Goal: Complete application form: Complete application form

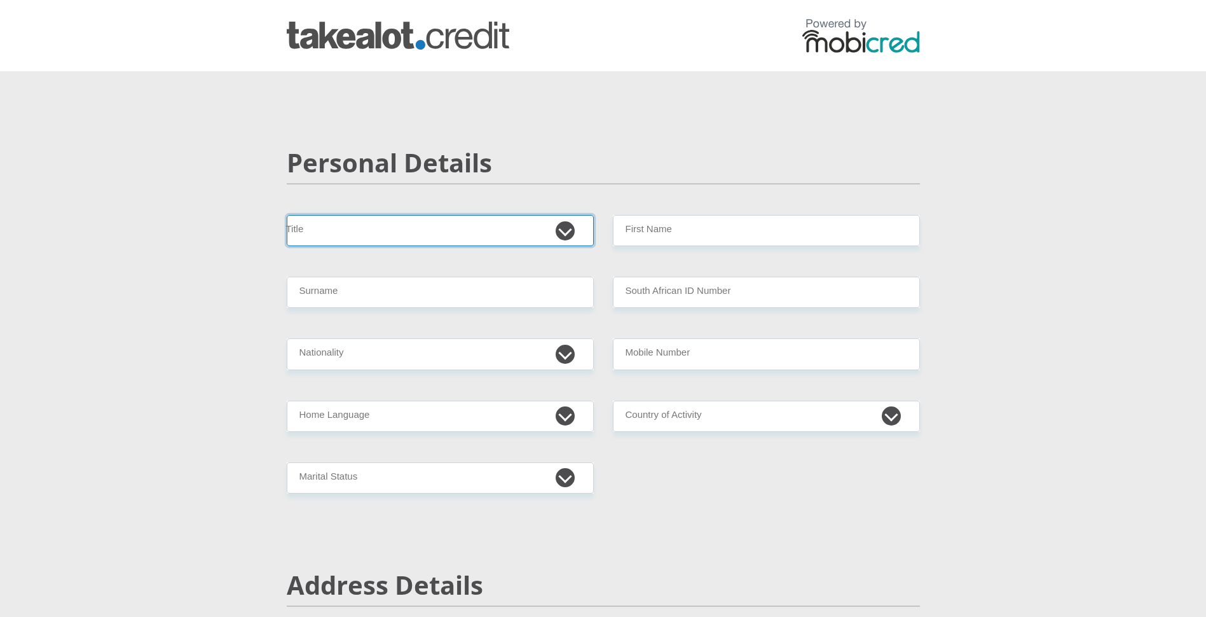
click at [566, 233] on select "Mr Ms Mrs Dr Other" at bounding box center [440, 230] width 307 height 31
select select "Mr"
click at [287, 215] on select "Mr Ms Mrs Dr Other" at bounding box center [440, 230] width 307 height 31
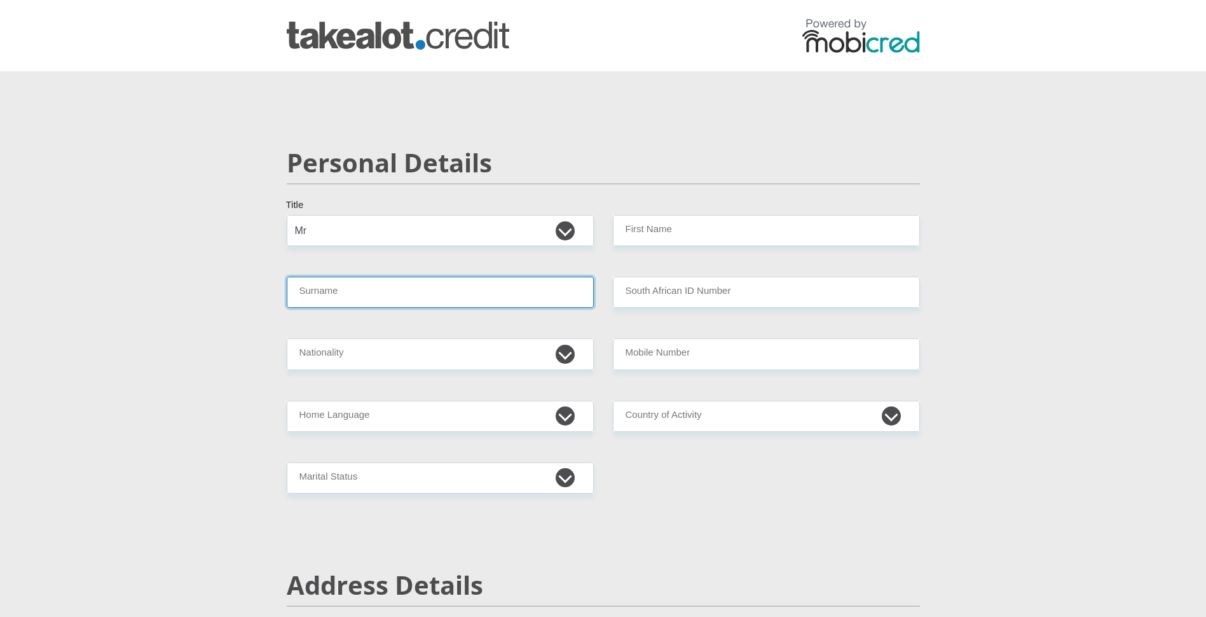
click at [386, 296] on input "Surname" at bounding box center [440, 292] width 307 height 31
type input "Maluleke"
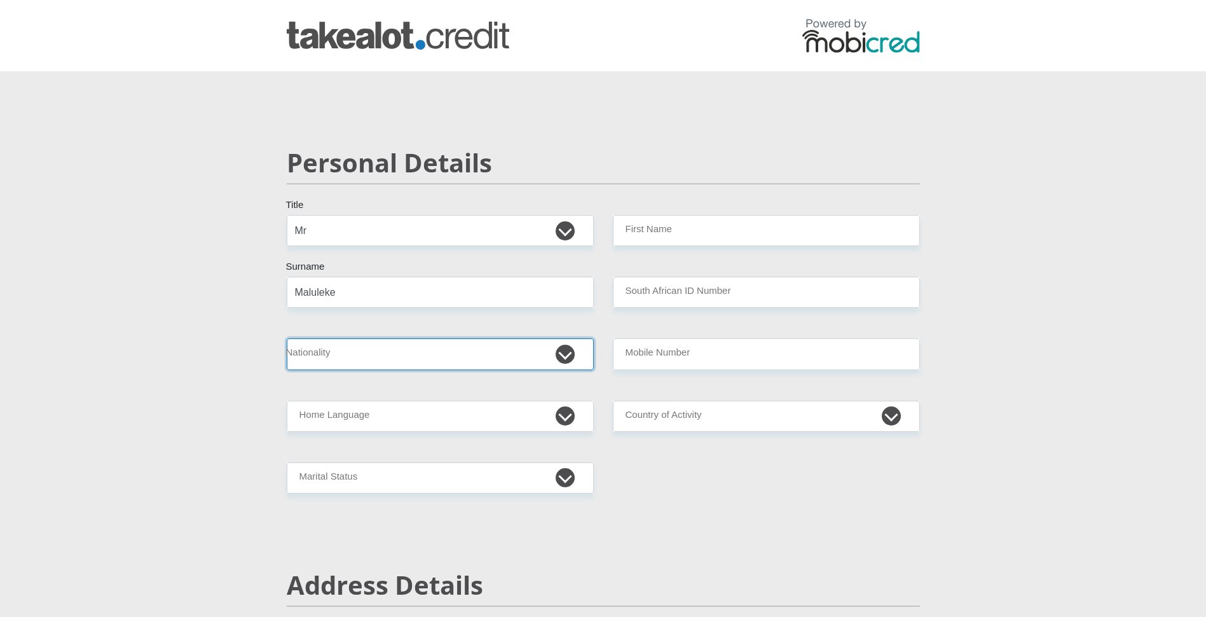
click at [301, 355] on select "South Africa Afghanistan Aland Islands Albania Algeria America Samoa American V…" at bounding box center [440, 353] width 307 height 31
select select "ZAF"
click at [287, 338] on select "South Africa Afghanistan Aland Islands Albania Algeria America Samoa American V…" at bounding box center [440, 353] width 307 height 31
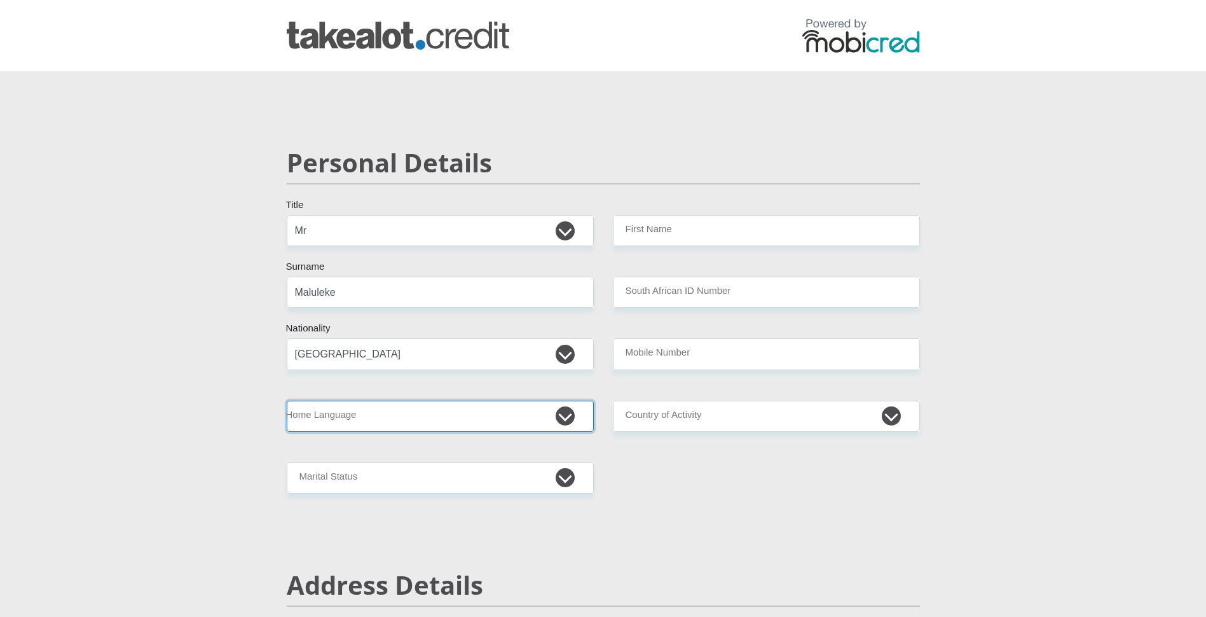
click at [392, 415] on select "Afrikaans English Sepedi South Ndebele Southern Sotho Swati Tsonga Tswana Venda…" at bounding box center [440, 415] width 307 height 31
select select "tso"
click at [287, 400] on select "Afrikaans English Sepedi South Ndebele Southern Sotho Swati Tsonga Tswana Venda…" at bounding box center [440, 415] width 307 height 31
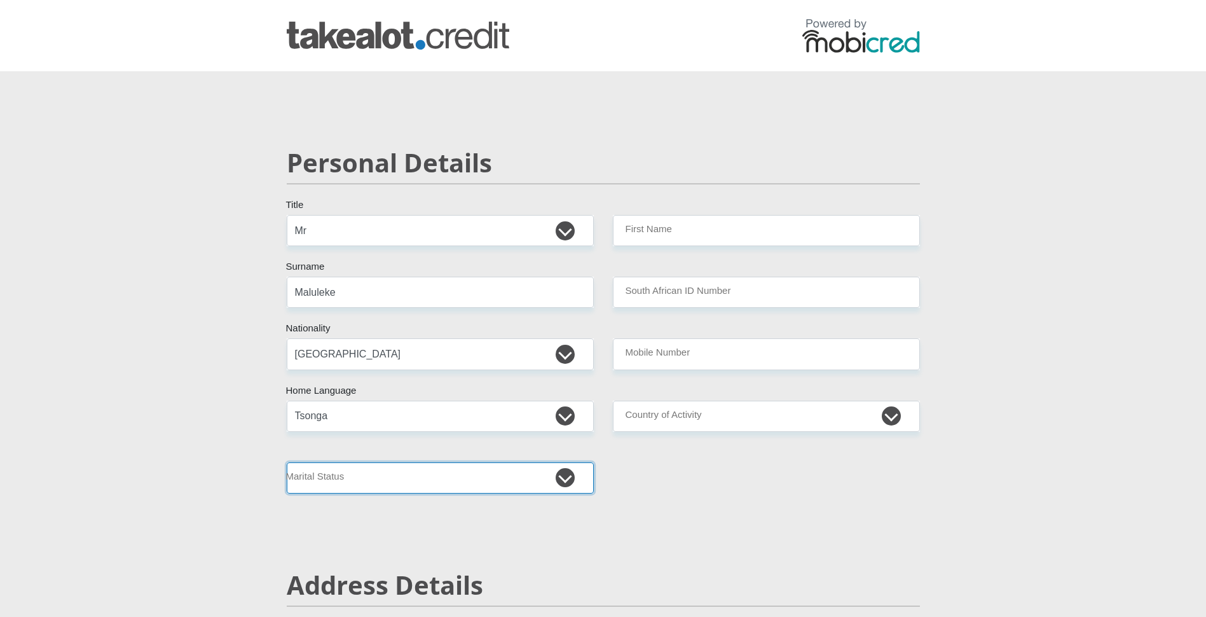
click at [397, 479] on select "Married ANC Single Divorced Widowed Married COP or Customary Law" at bounding box center [440, 477] width 307 height 31
select select "1"
click at [287, 462] on select "Married ANC Single Divorced Widowed Married COP or Customary Law" at bounding box center [440, 477] width 307 height 31
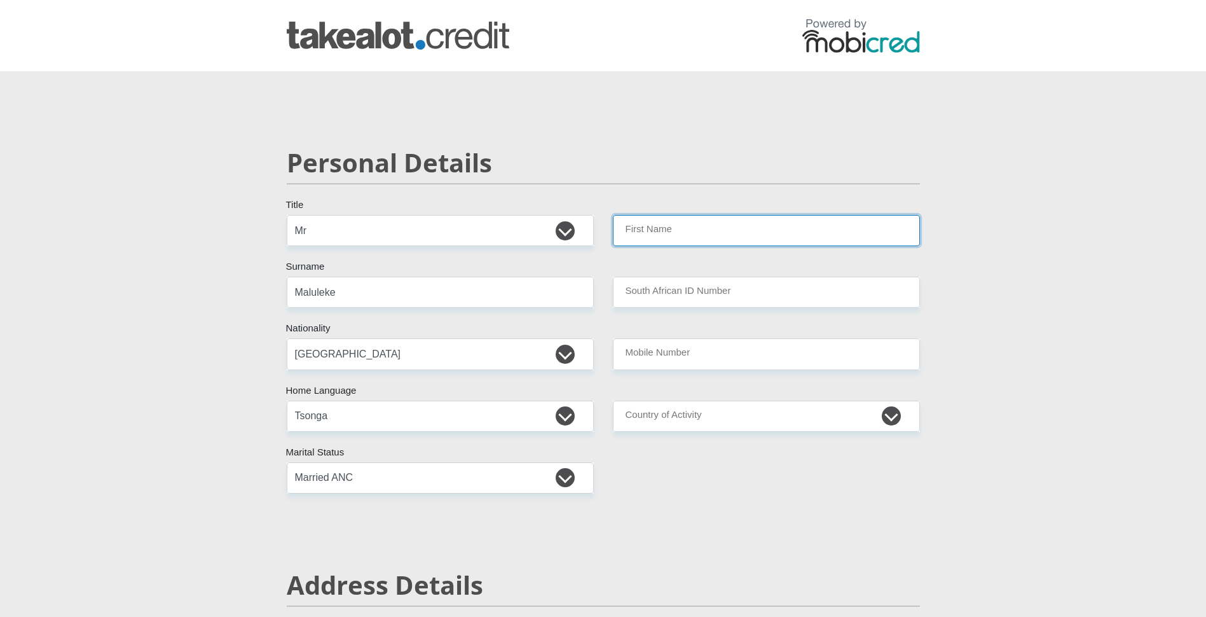
click at [725, 234] on input "First Name" at bounding box center [766, 230] width 307 height 31
type input "PrinceNtsako"
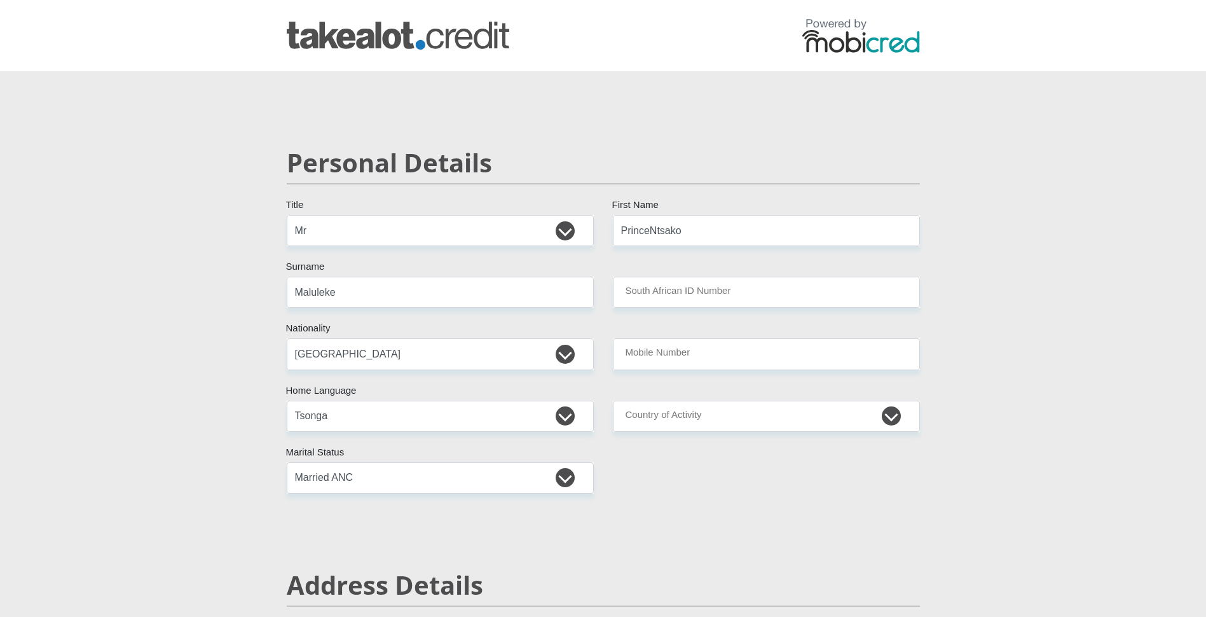
type input "Air Products SA (Pty)Ltd (Kempton Park)"
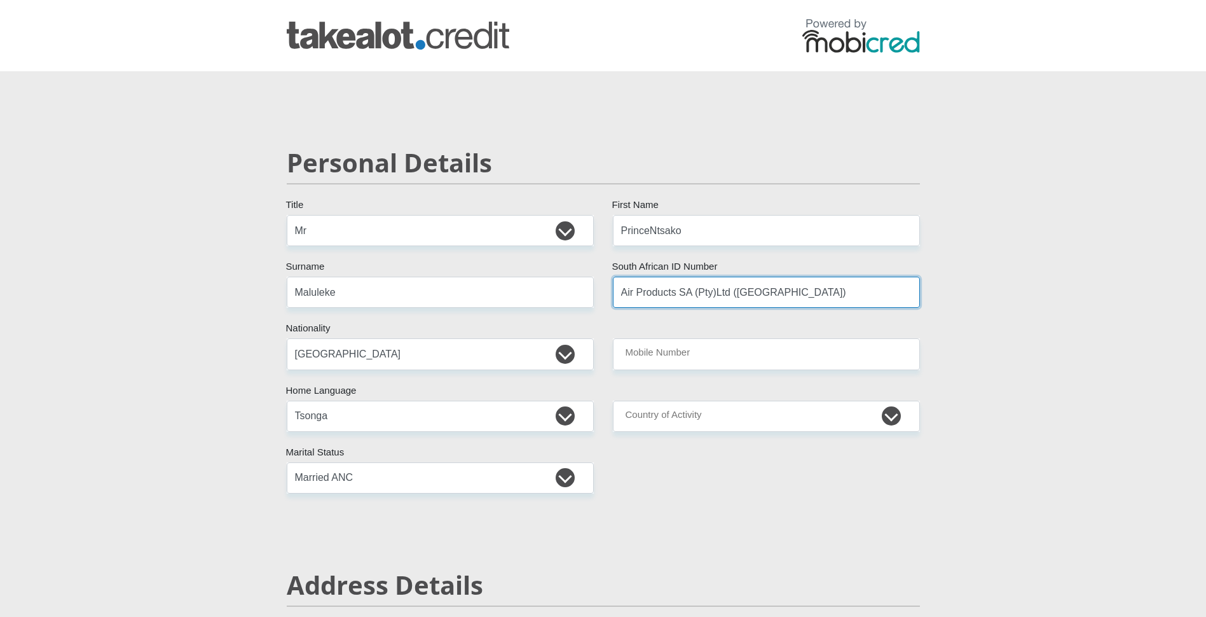
type input "0842031751"
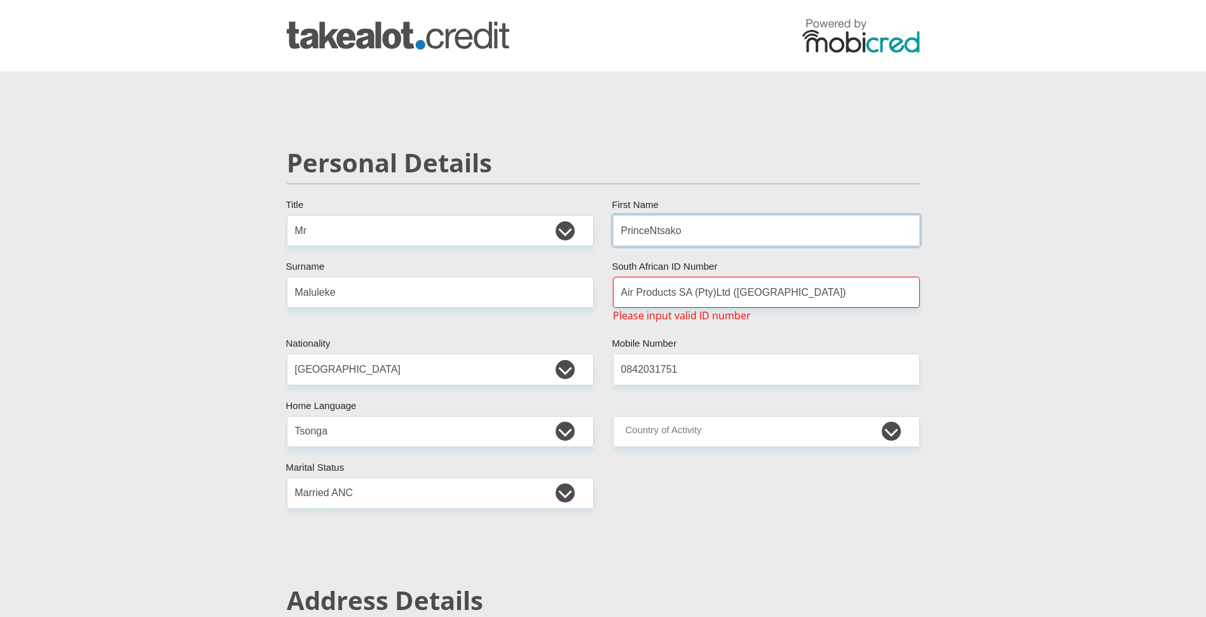
type input "PrinceNtsako"
click at [823, 295] on input "Air Products SA (Pty)Ltd (Kempton Park)" at bounding box center [766, 292] width 307 height 31
type input "A"
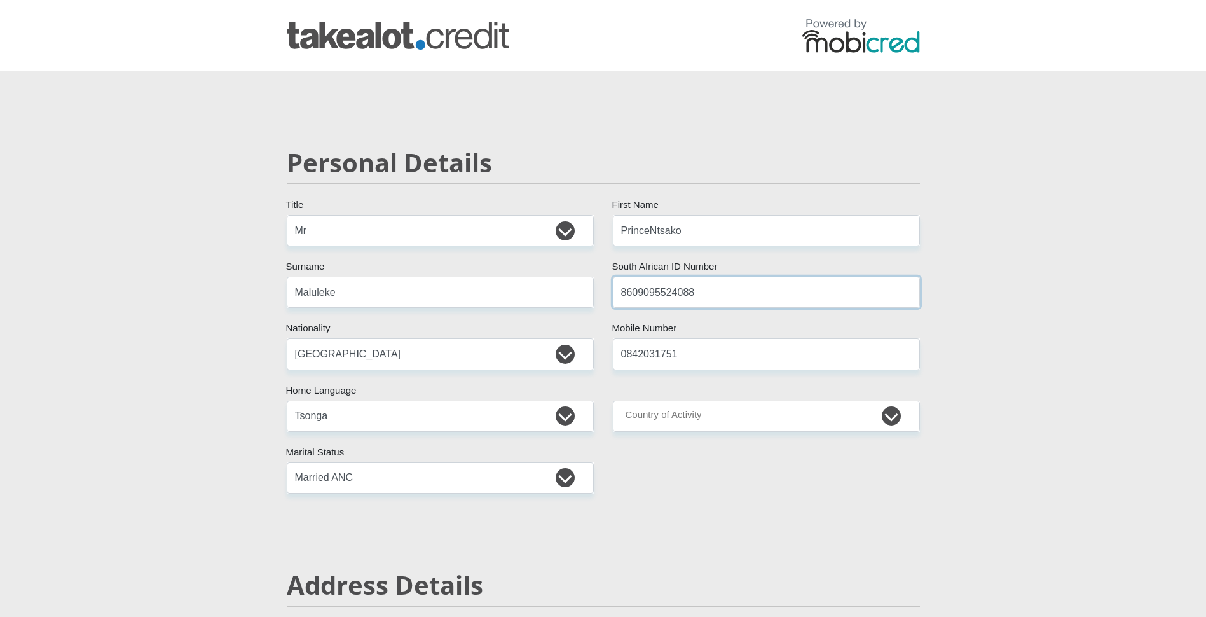
type input "8609095524088"
click at [722, 421] on select "South Africa Afghanistan Aland Islands Albania Algeria America Samoa American V…" at bounding box center [766, 415] width 307 height 31
select select "ZAF"
click at [613, 400] on select "South Africa Afghanistan Aland Islands Albania Algeria America Samoa American V…" at bounding box center [766, 415] width 307 height 31
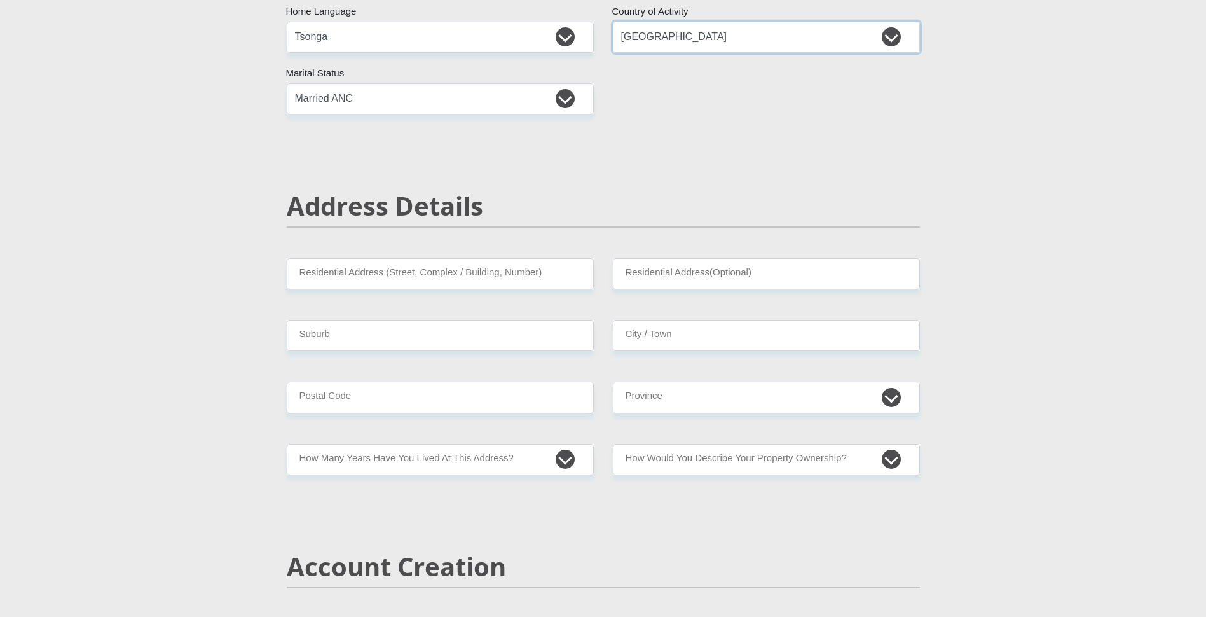
scroll to position [381, 0]
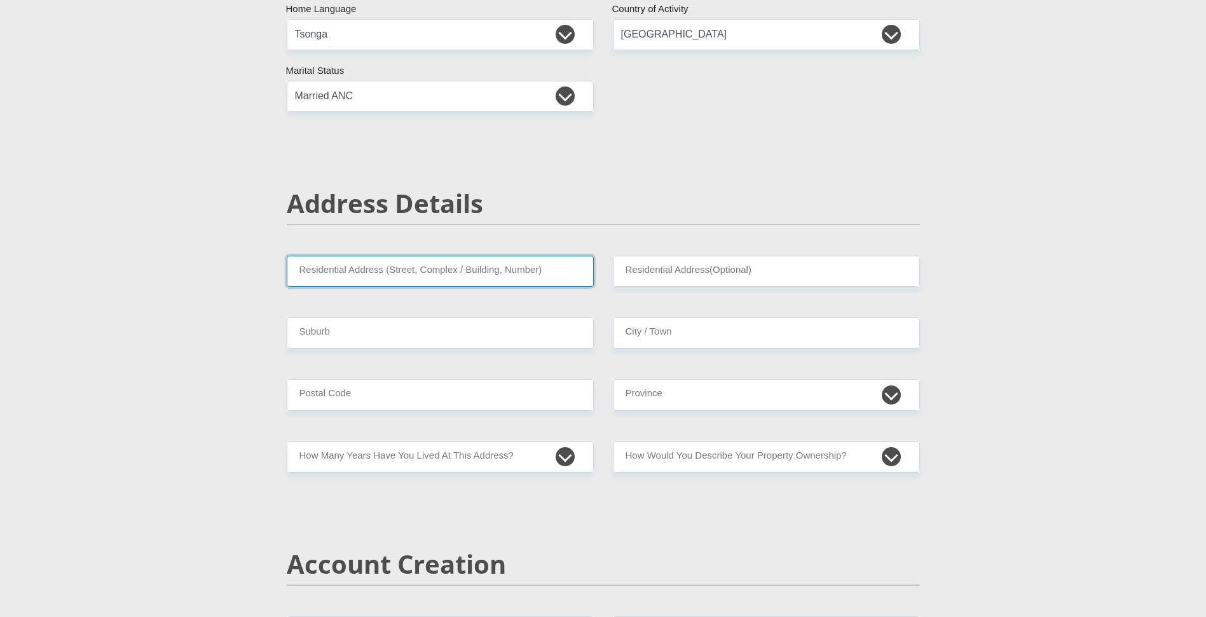
click at [353, 270] on input "Residential Address (Street, Complex / Building, Number)" at bounding box center [440, 271] width 307 height 31
type input "8799 Ukala Street, Ivory Park Ext 08, Midrand, 1693"
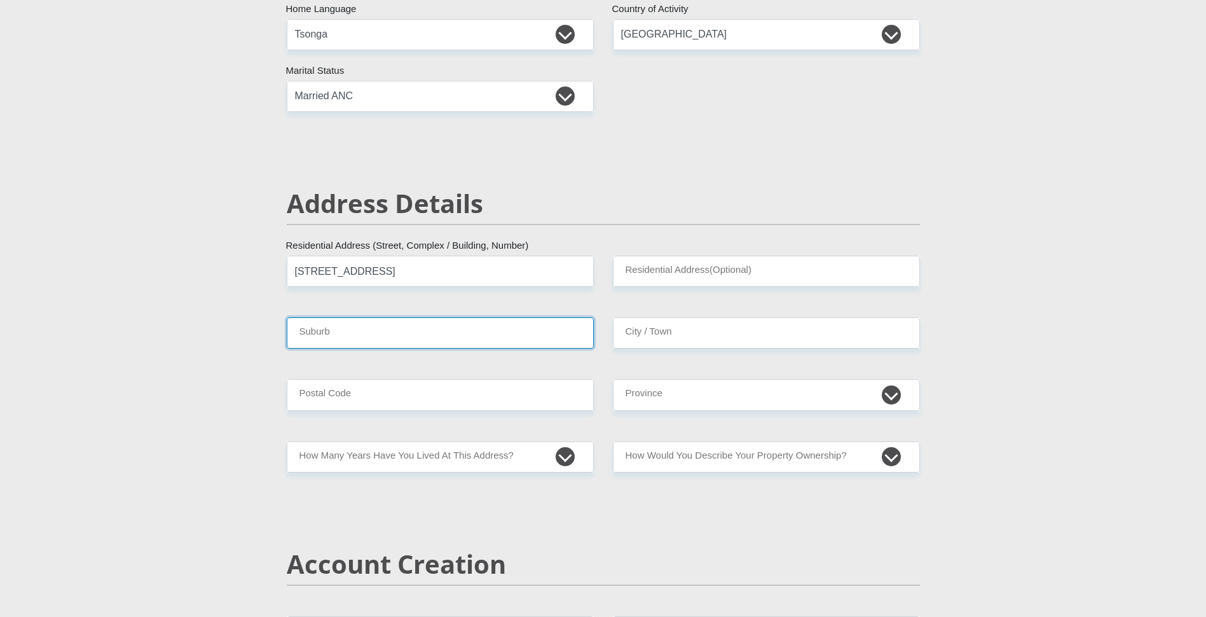
type input "Kargo International (Danver)"
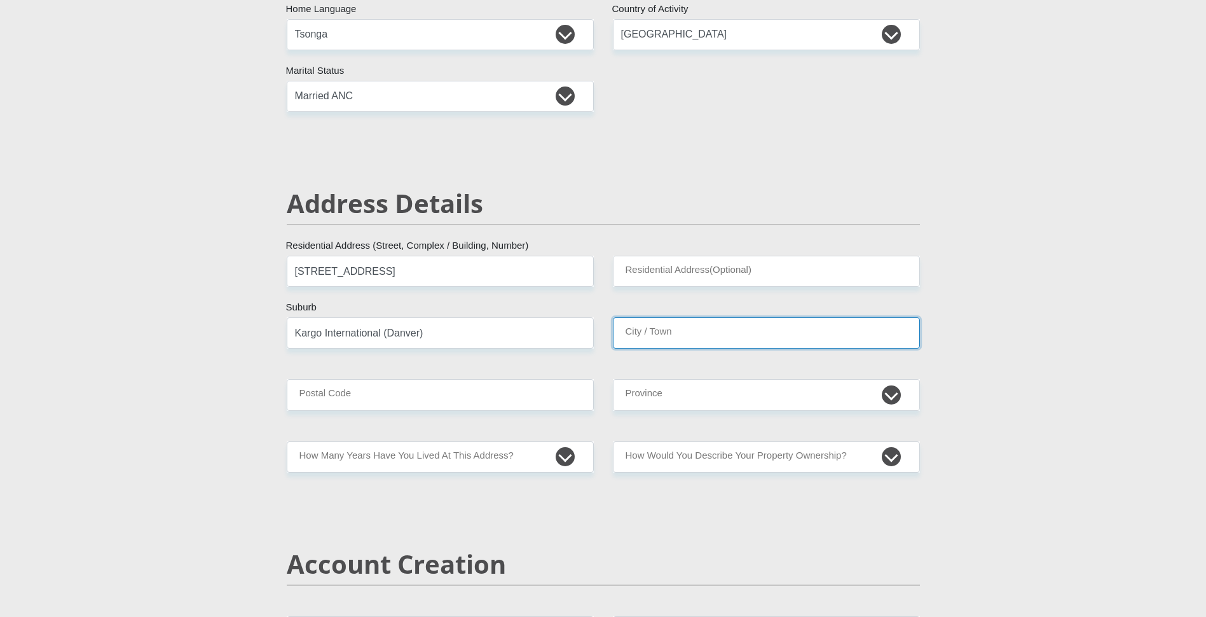
type input "Kargo International (Danver)"
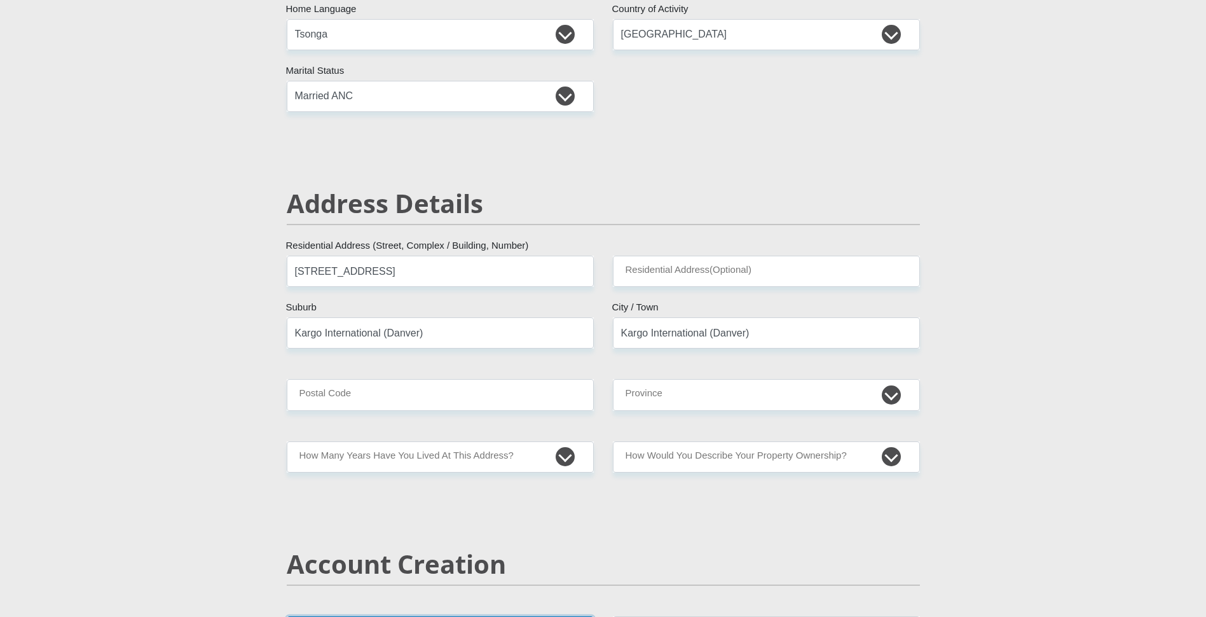
type input "NTSAKO.PRINCE@GMAIL.COM"
type input "8"
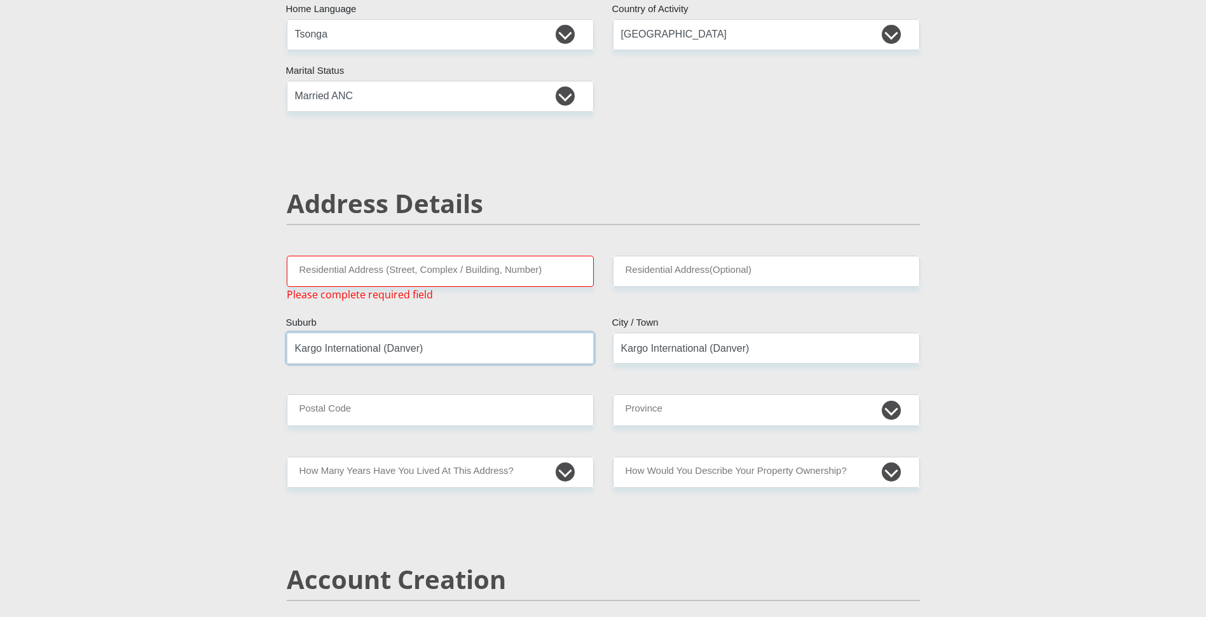
click at [437, 353] on input "Kargo International (Danver)" at bounding box center [440, 347] width 307 height 31
type input "K"
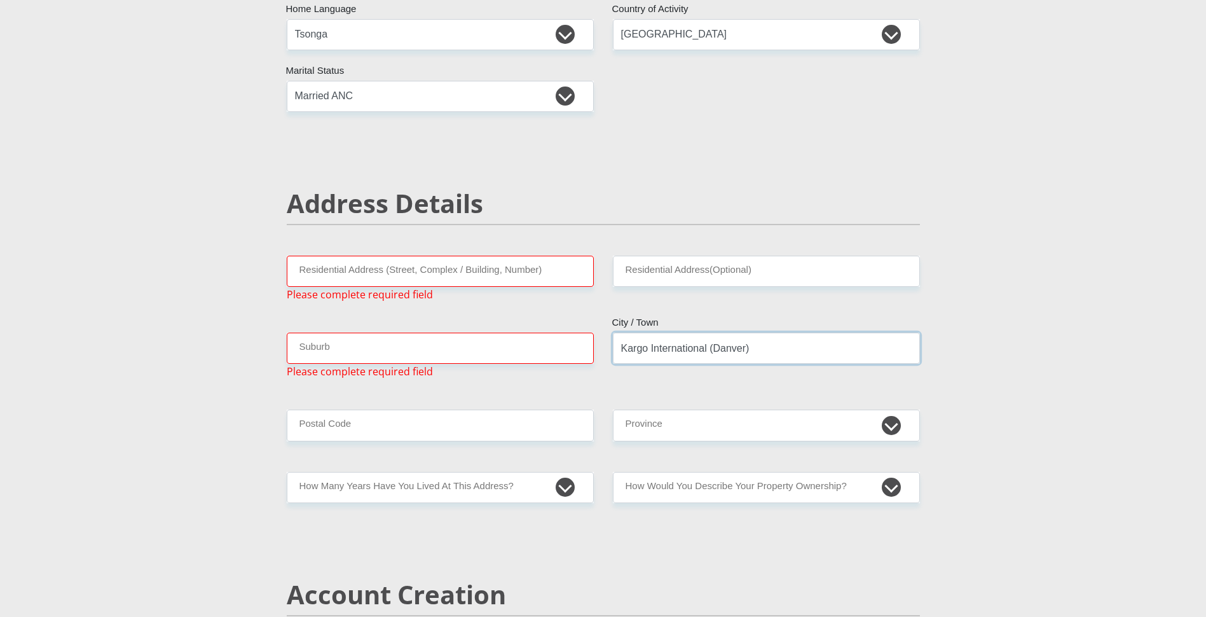
click at [846, 350] on input "Kargo International (Danver)" at bounding box center [766, 347] width 307 height 31
type input "K"
click at [320, 277] on input "Residential Address (Street, Complex / Building, Number)" at bounding box center [440, 271] width 307 height 31
type input "04 Spencer Road"
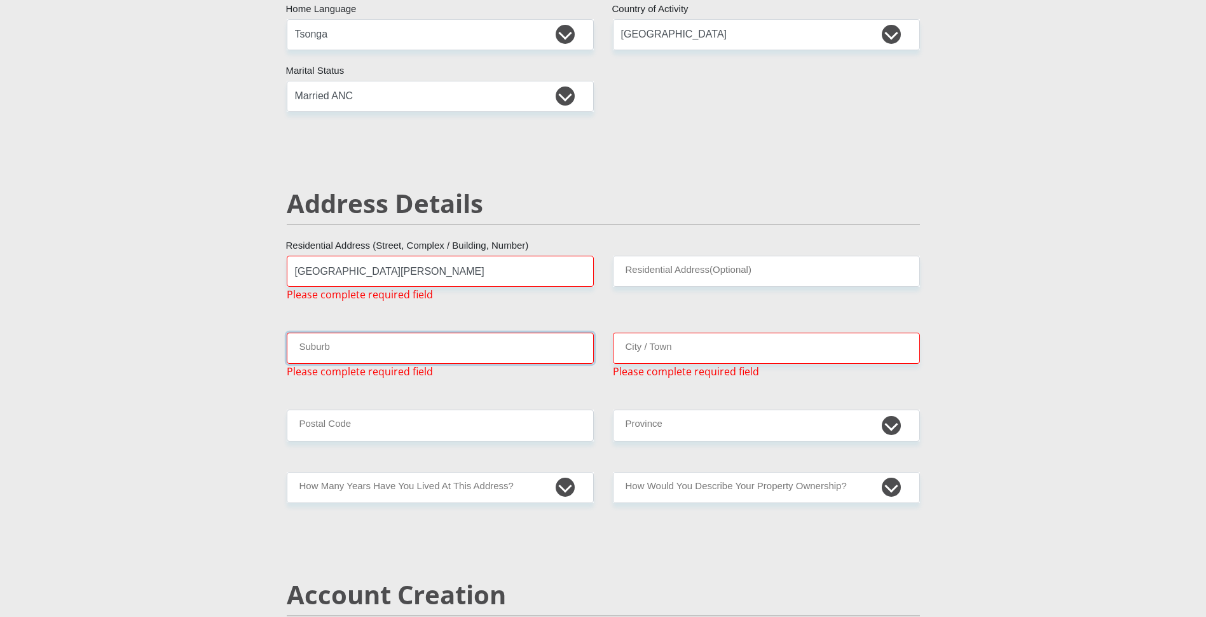
type input "kempton park"
type input "1619"
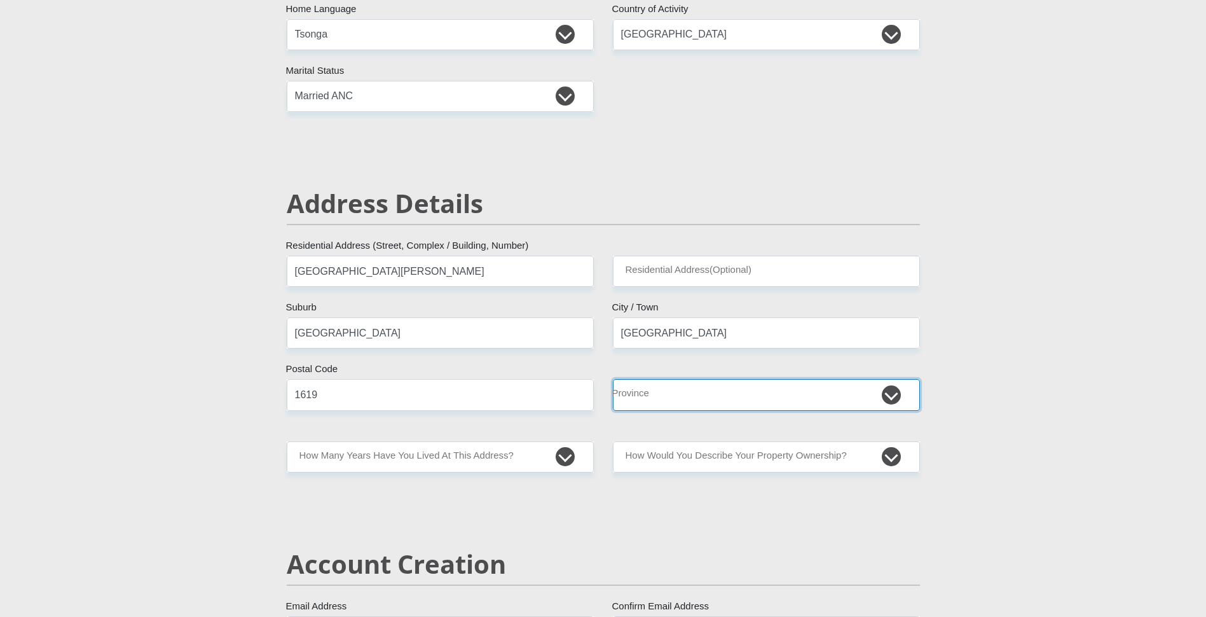
click at [891, 394] on select "Eastern Cape Free State Gauteng KwaZulu-Natal Limpopo Mpumalanga Northern Cape …" at bounding box center [766, 394] width 307 height 31
select select "Gauteng"
click at [613, 379] on select "Eastern Cape Free State Gauteng KwaZulu-Natal Limpopo Mpumalanga Northern Cape …" at bounding box center [766, 394] width 307 height 31
click at [449, 266] on input "04 Spencer Road" at bounding box center [440, 271] width 307 height 31
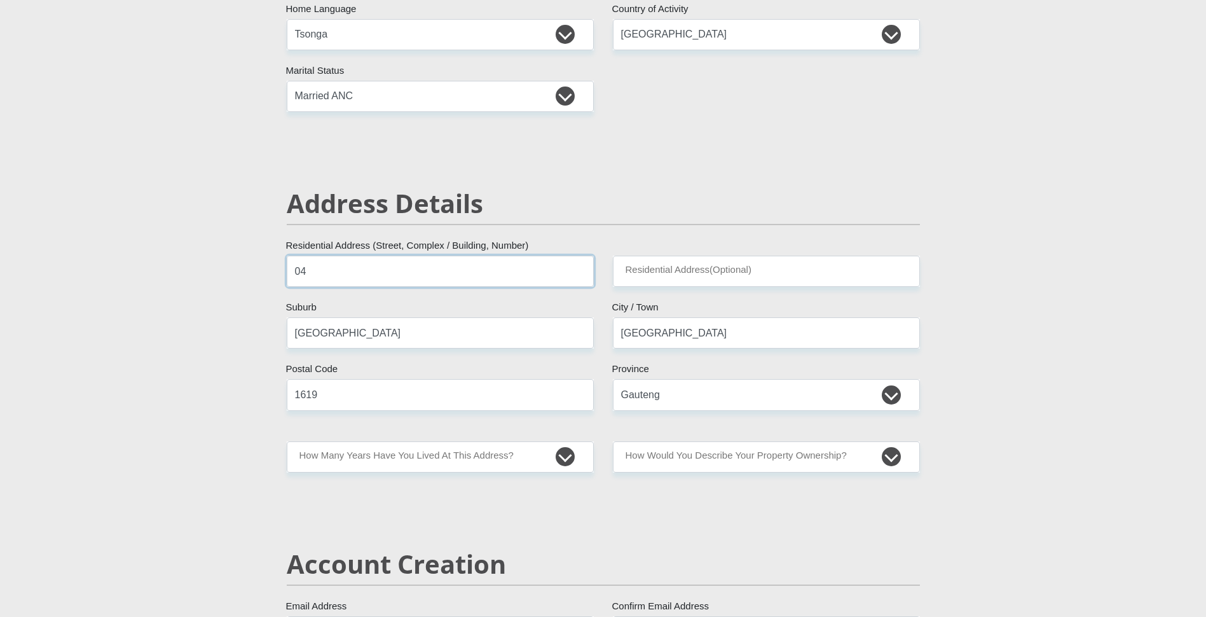
type input "0"
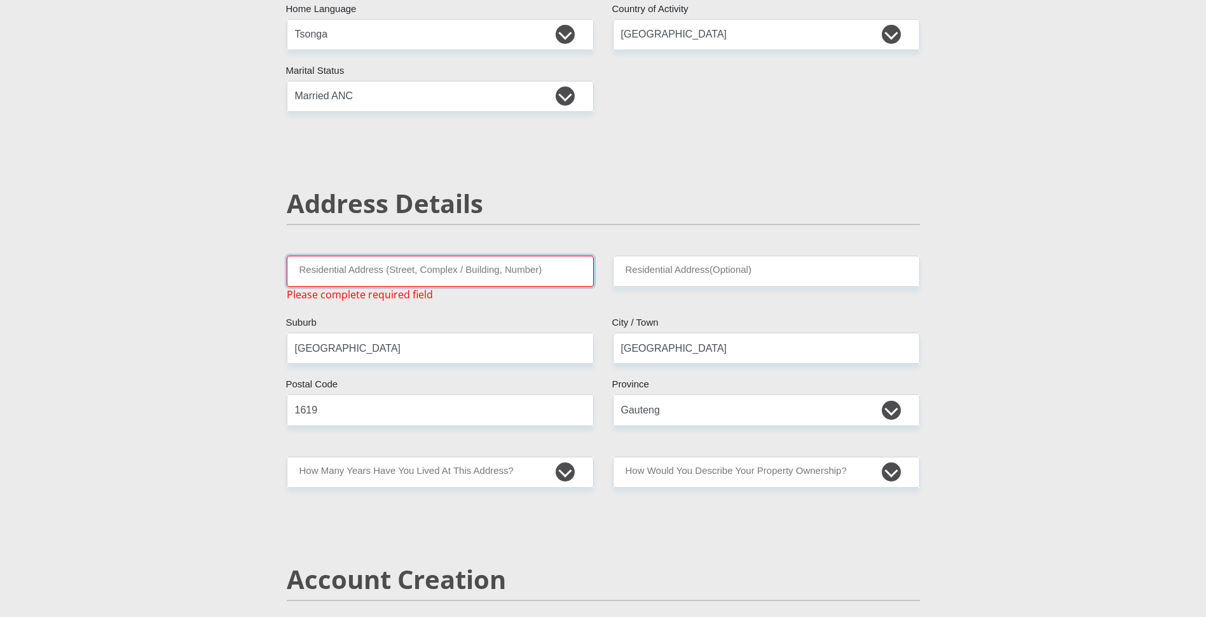
click at [378, 278] on input "Residential Address (Street, Complex / Building, Number)" at bounding box center [440, 271] width 307 height 31
type input "8799 Ukala Street, Ivory Park Ext 08, Midrand, 1693"
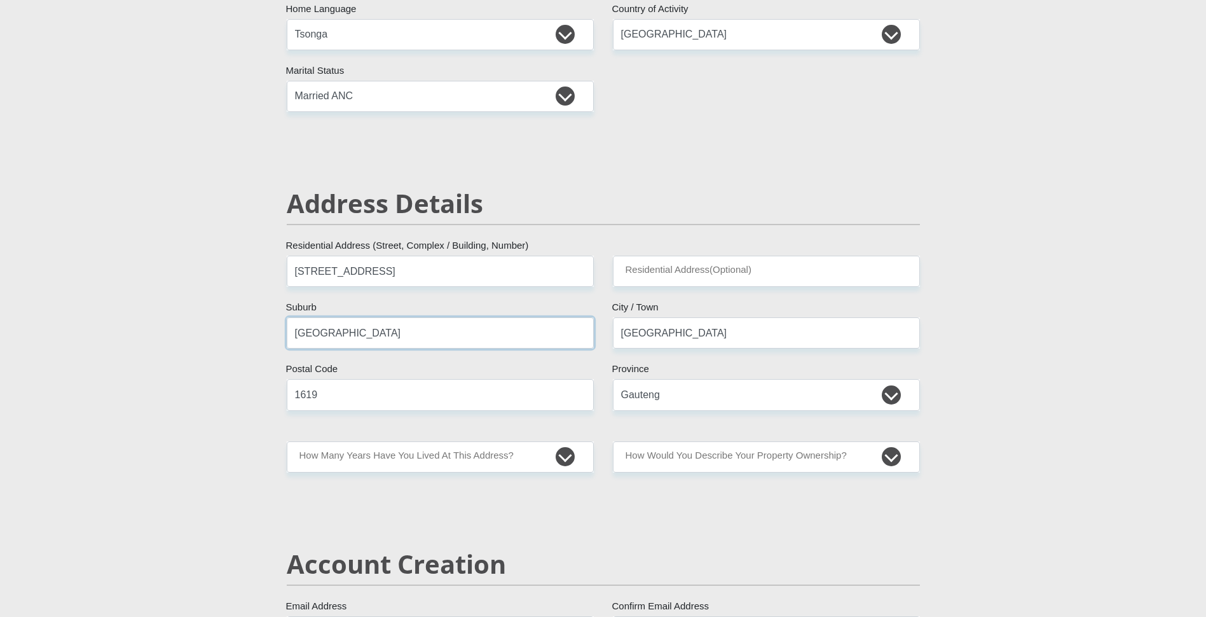
click at [388, 336] on input "kempton park" at bounding box center [440, 332] width 307 height 31
type input "k"
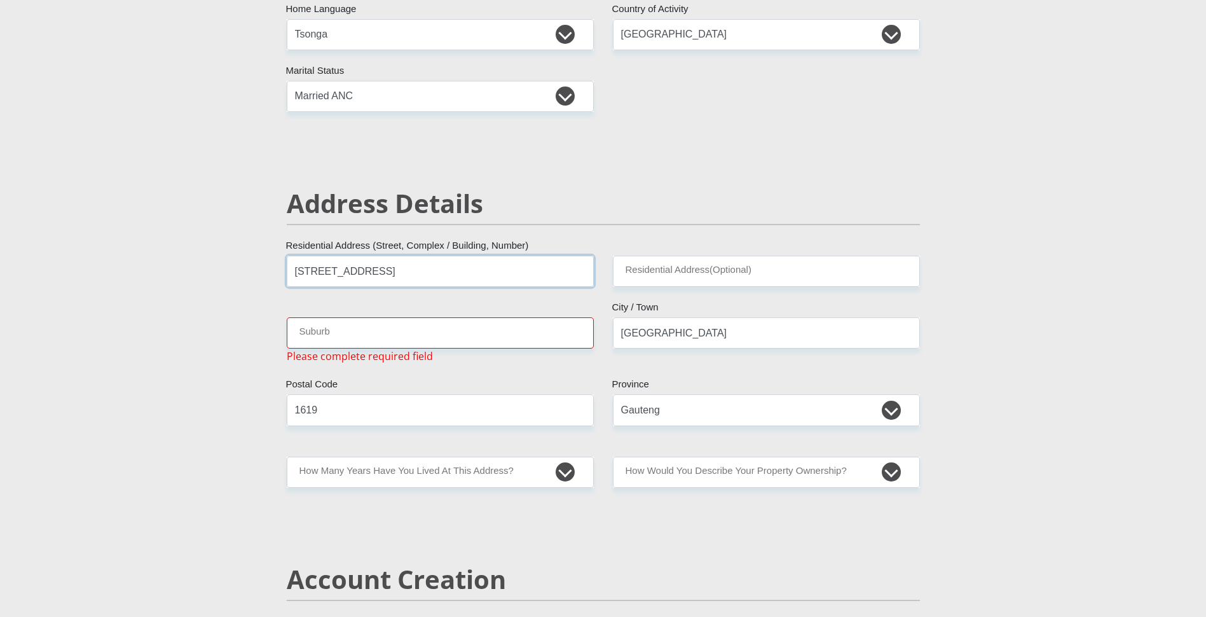
click at [543, 272] on input "8799 Ukala Street, Ivory Park Ext 08, Midrand, 1693" at bounding box center [440, 271] width 307 height 31
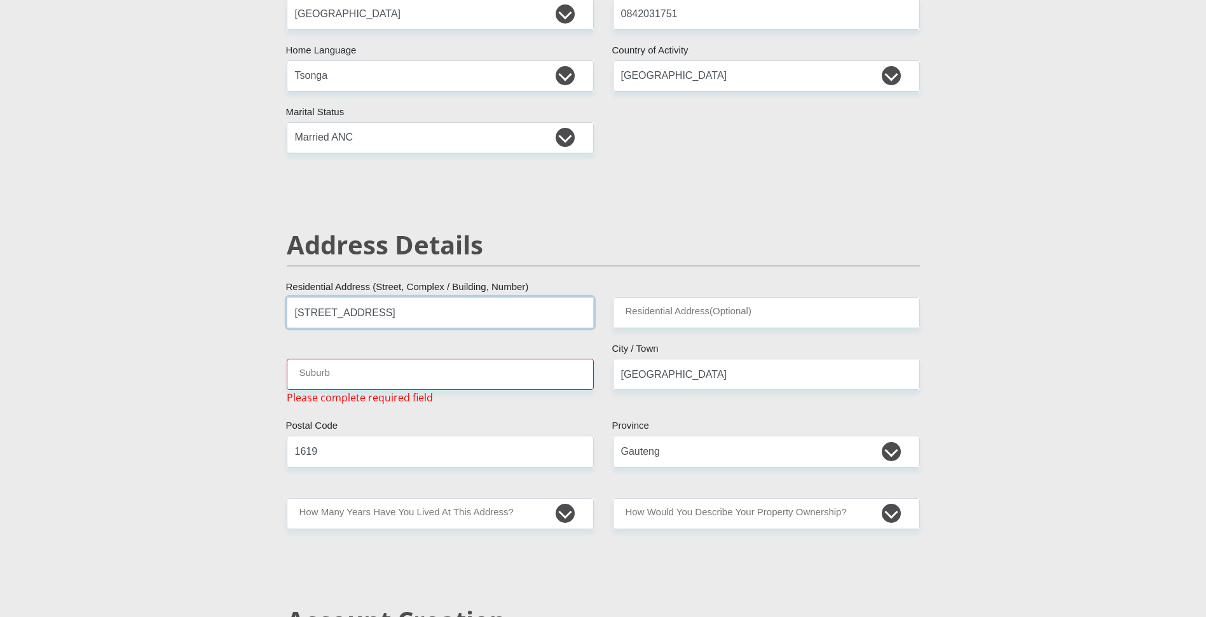
scroll to position [318, 0]
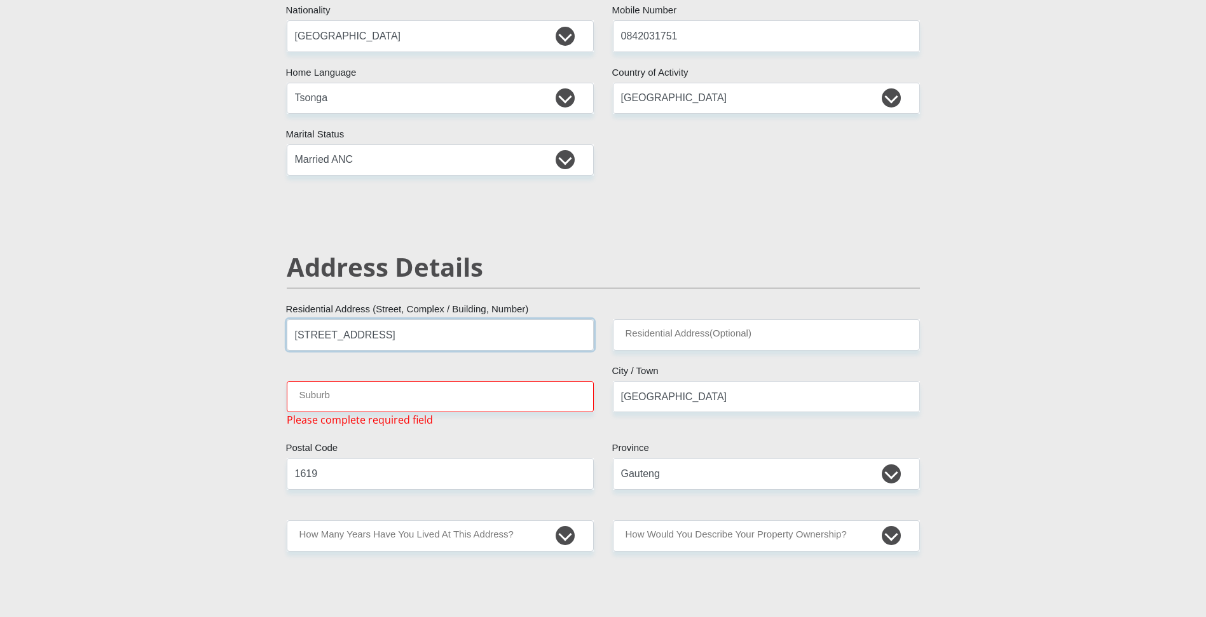
type input "8799 Ukala Street"
click at [333, 390] on input "Suburb" at bounding box center [440, 396] width 307 height 31
click at [699, 394] on input "kempton park" at bounding box center [766, 396] width 307 height 31
type input "k"
type input "Midrand"
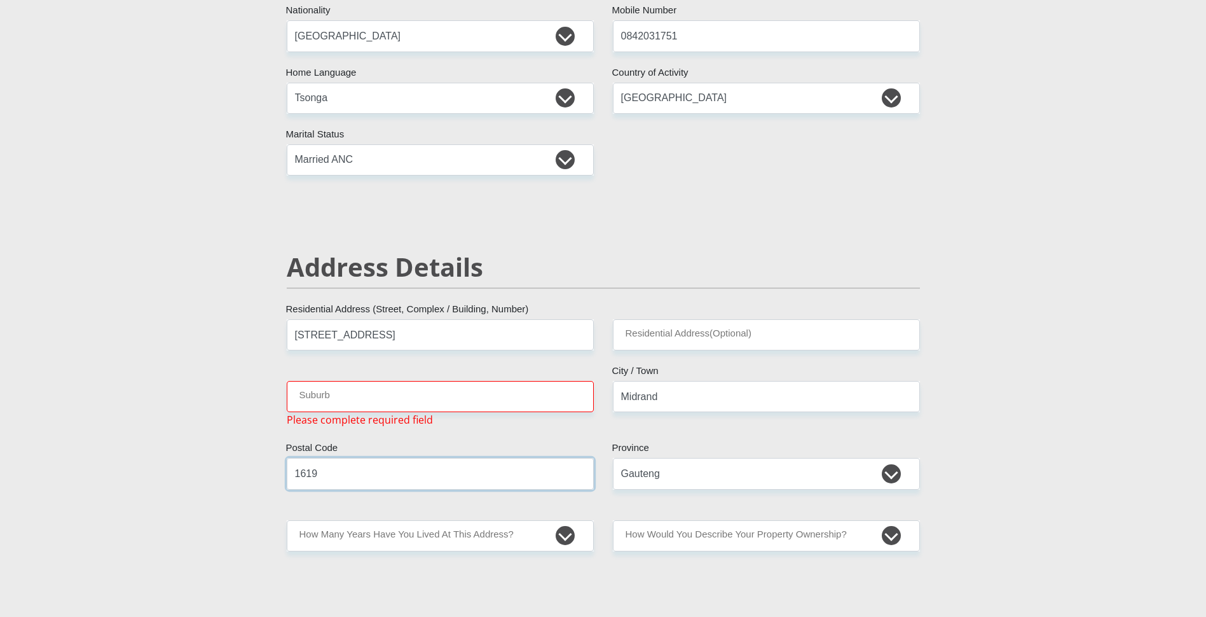
click at [362, 472] on input "1619" at bounding box center [440, 473] width 307 height 31
type input "1693"
click at [329, 393] on input "Suburb" at bounding box center [440, 396] width 307 height 31
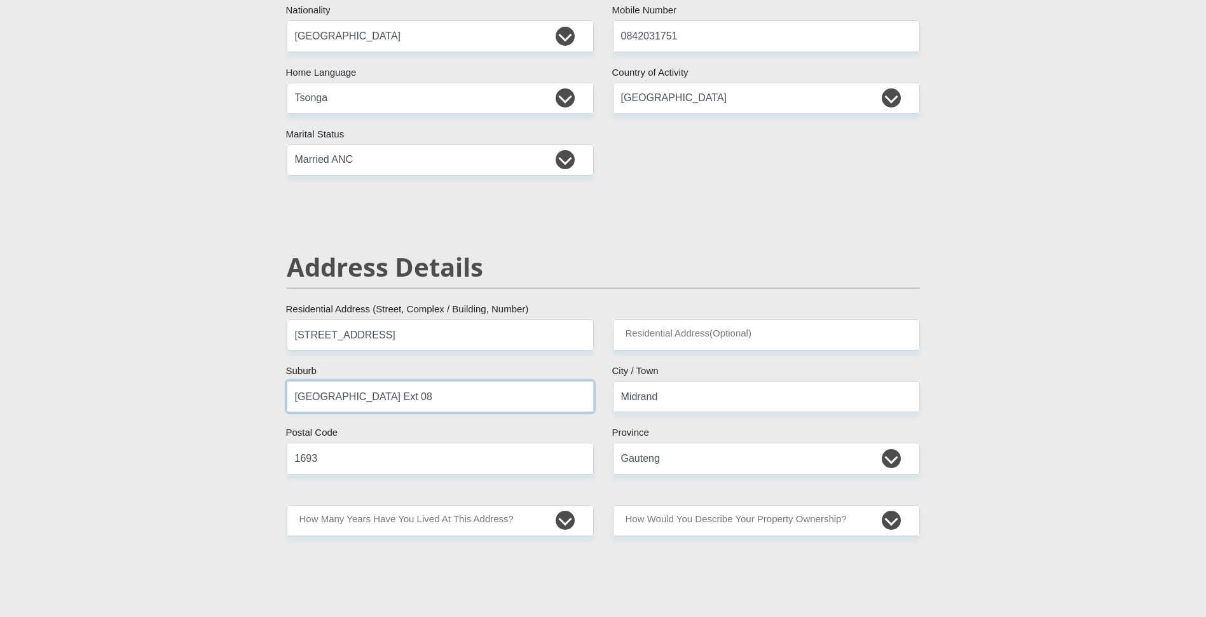
type input "Ivory Park Ext 08"
click at [566, 516] on select "less than 1 year 1-3 years 3-5 years 5+ years" at bounding box center [440, 520] width 307 height 31
select select "5"
click at [287, 505] on select "less than 1 year 1-3 years 3-5 years 5+ years" at bounding box center [440, 520] width 307 height 31
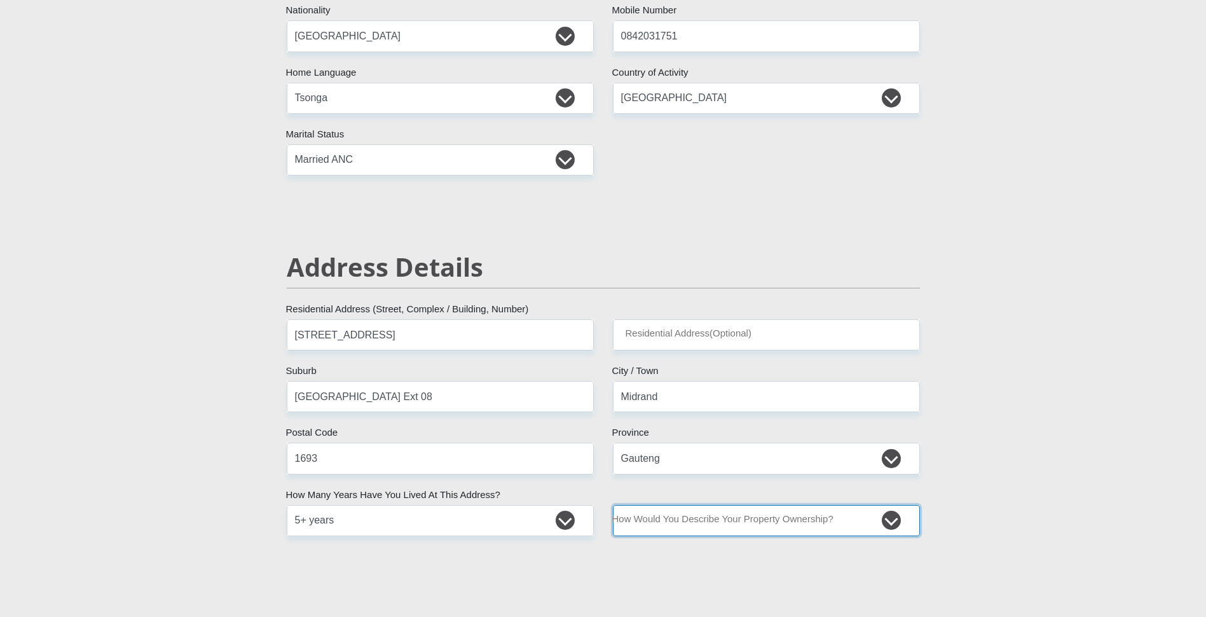
click at [891, 519] on select "Owned Rented Family Owned Company Dwelling" at bounding box center [766, 520] width 307 height 31
select select "parents"
click at [613, 505] on select "Owned Rented Family Owned Company Dwelling" at bounding box center [766, 520] width 307 height 31
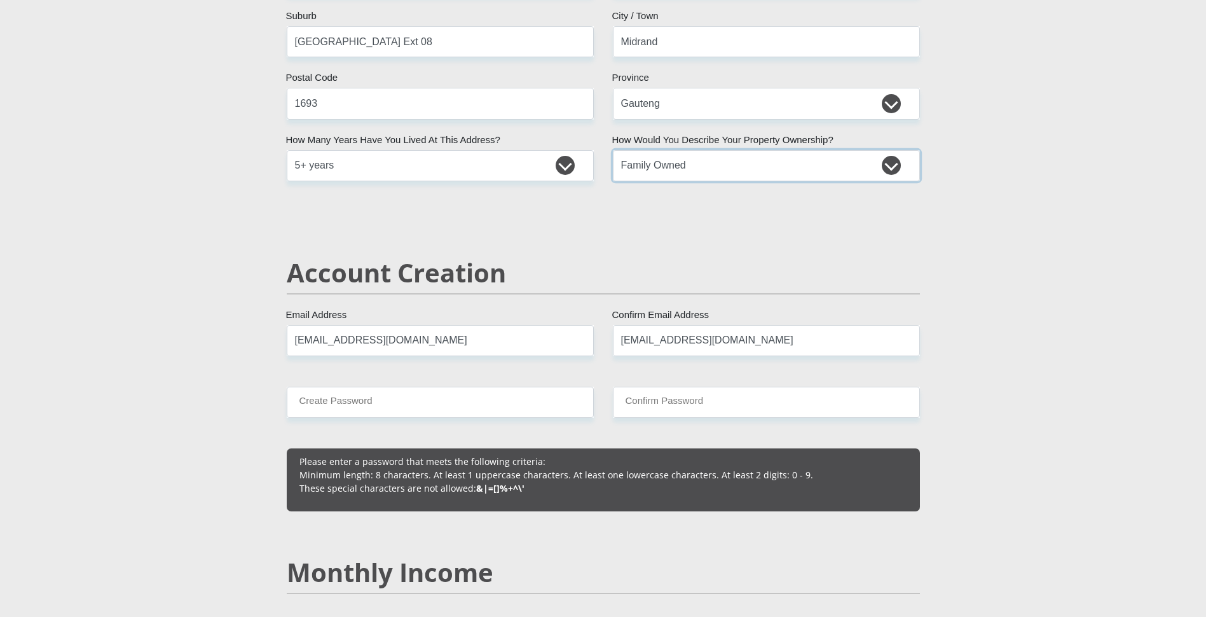
scroll to position [699, 0]
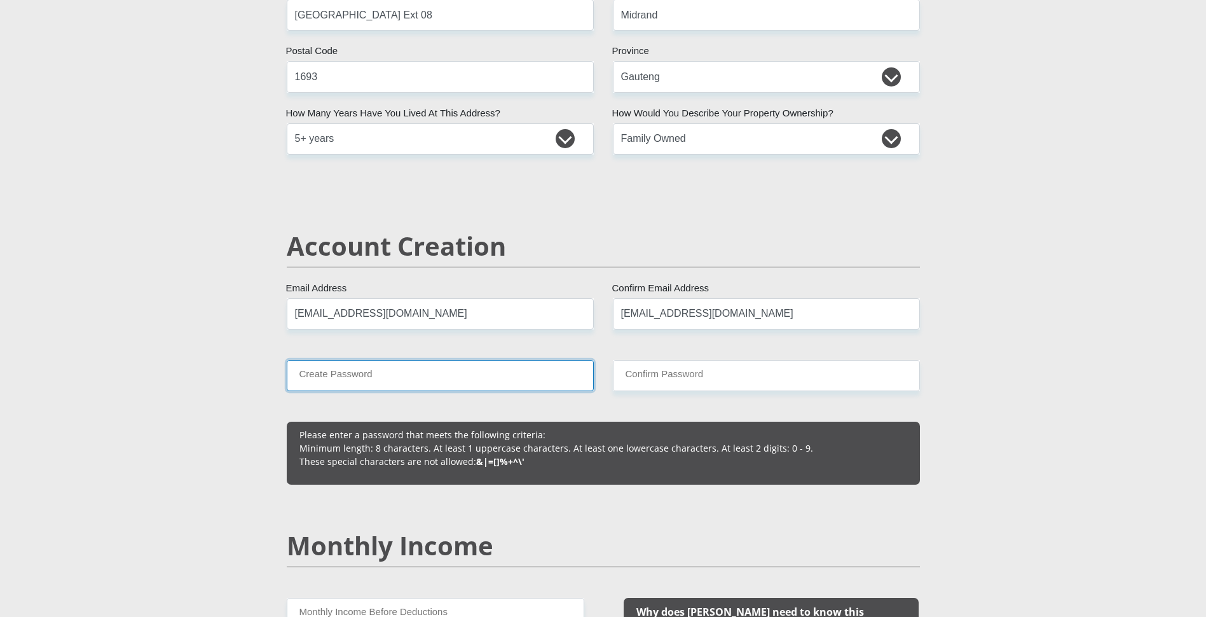
click at [376, 381] on input "Create Password" at bounding box center [440, 375] width 307 height 31
type input "Maluleke86."
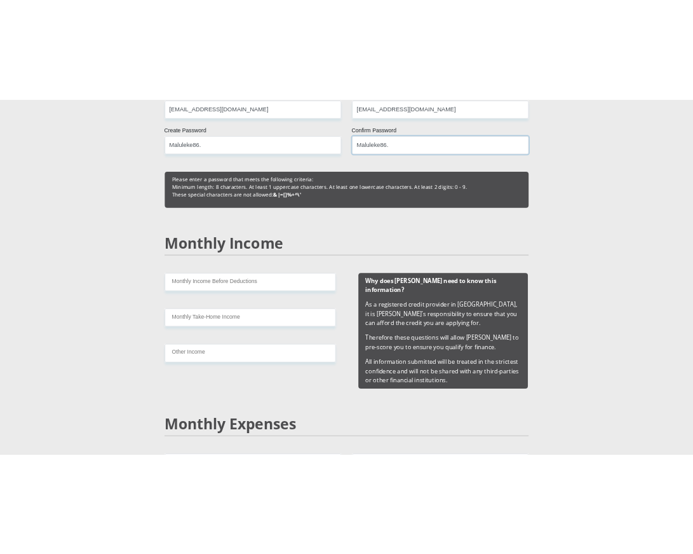
scroll to position [1017, 0]
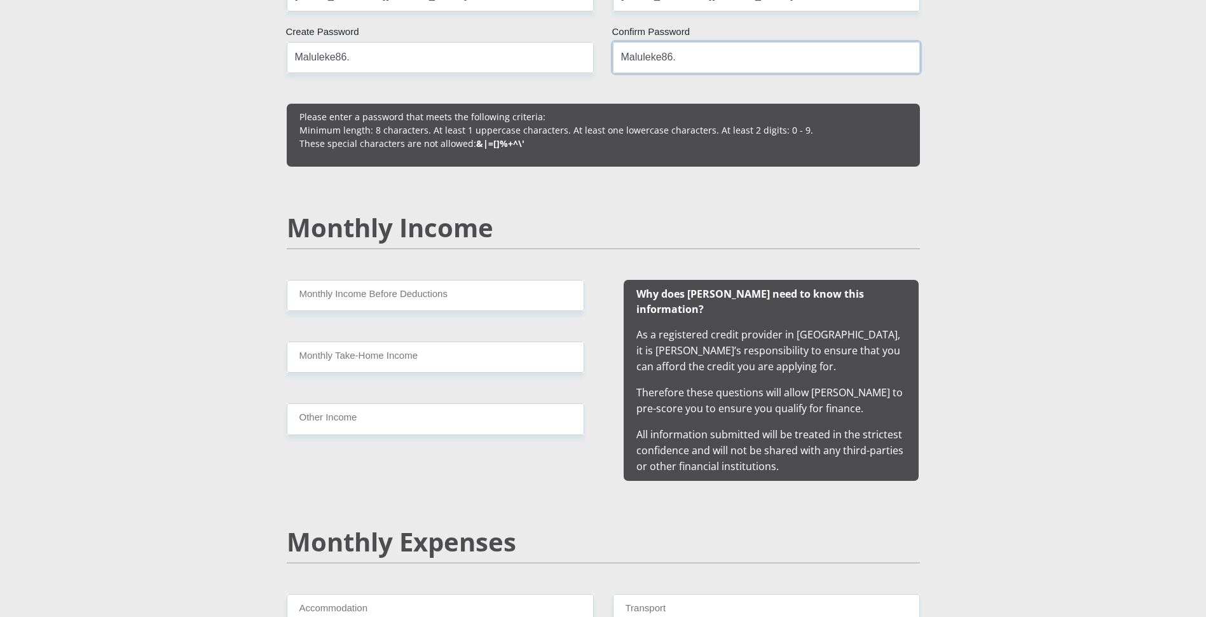
type input "Maluleke86."
click at [466, 294] on input "Monthly Income Before Deductions" at bounding box center [435, 295] width 297 height 31
type input "1"
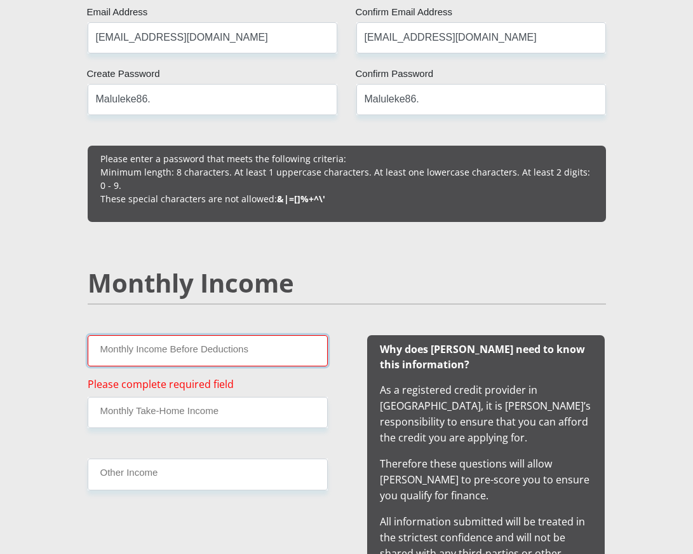
click at [175, 343] on input "Monthly Income Before Deductions" at bounding box center [208, 350] width 240 height 31
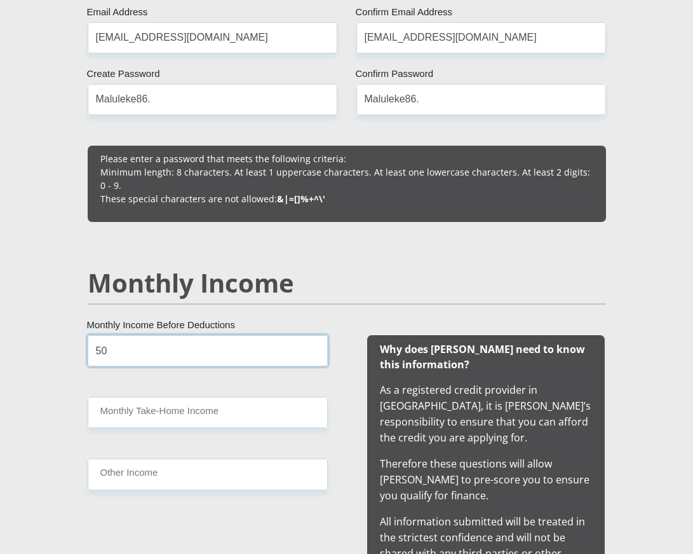
type input "5"
type input "20258.84"
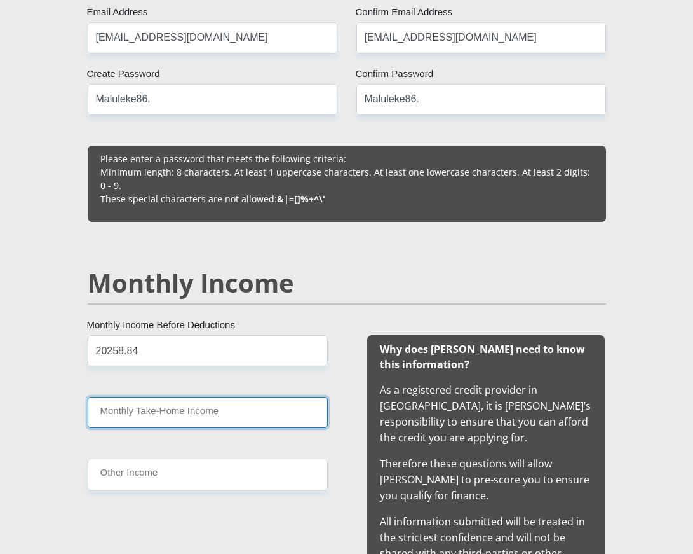
click at [104, 411] on input "Monthly Take-Home Income" at bounding box center [208, 412] width 240 height 31
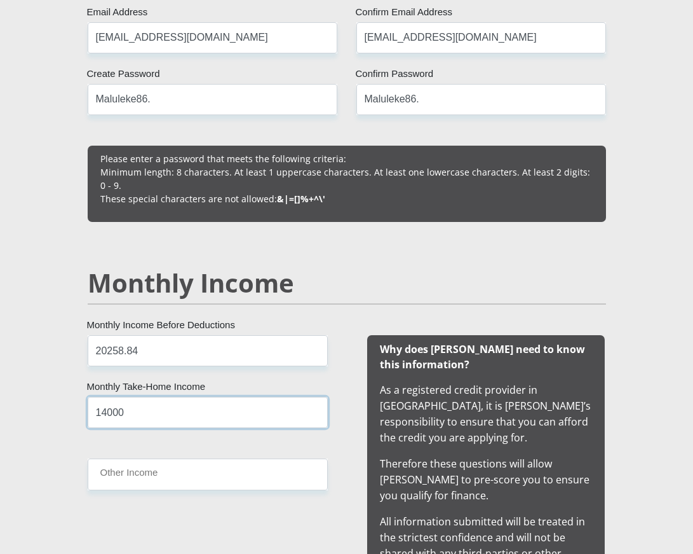
type input "14000"
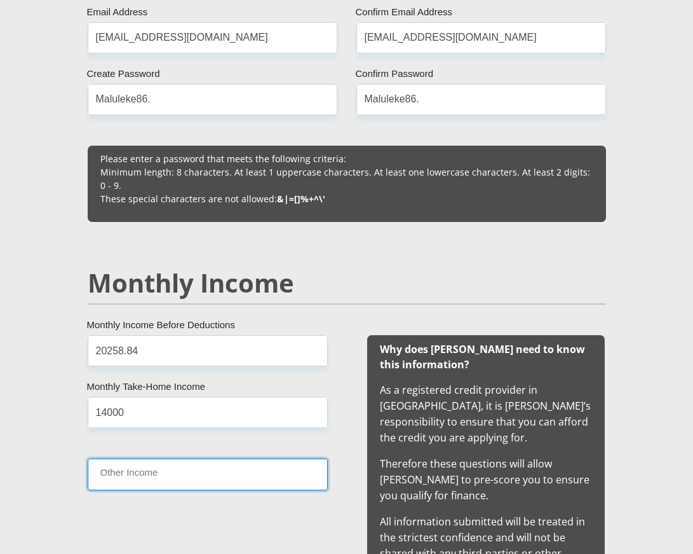
click at [176, 477] on input "Other Income" at bounding box center [208, 473] width 240 height 31
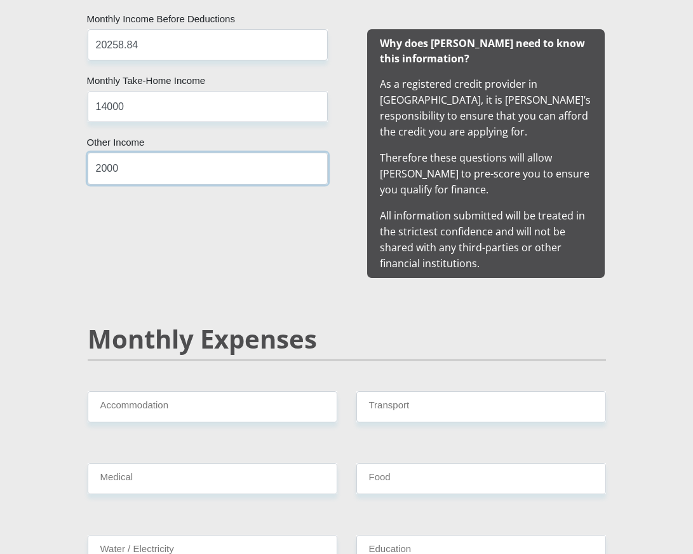
scroll to position [1398, 0]
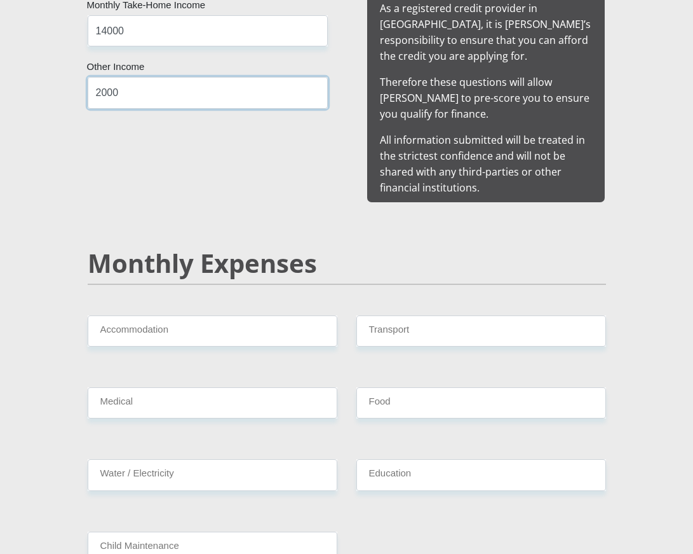
type input "2000"
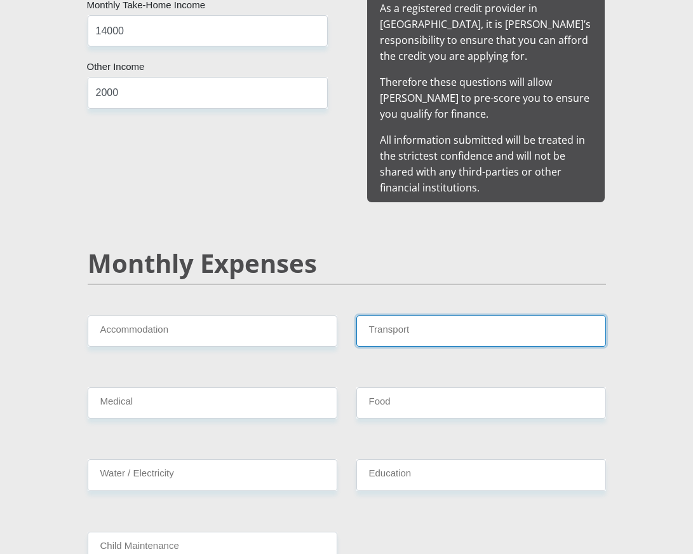
click at [412, 320] on input "Transport" at bounding box center [482, 330] width 250 height 31
type input "1"
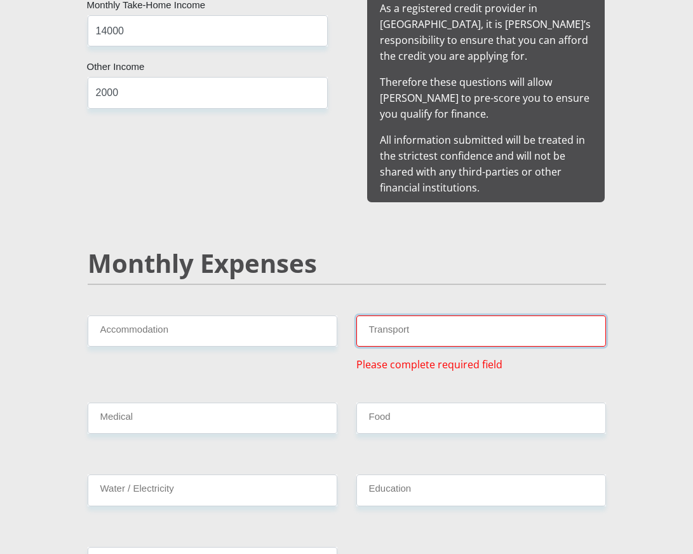
type input "2"
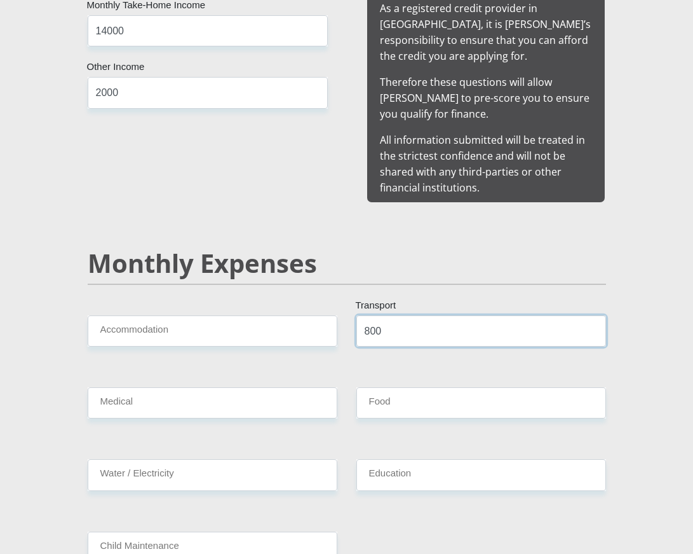
type input "800"
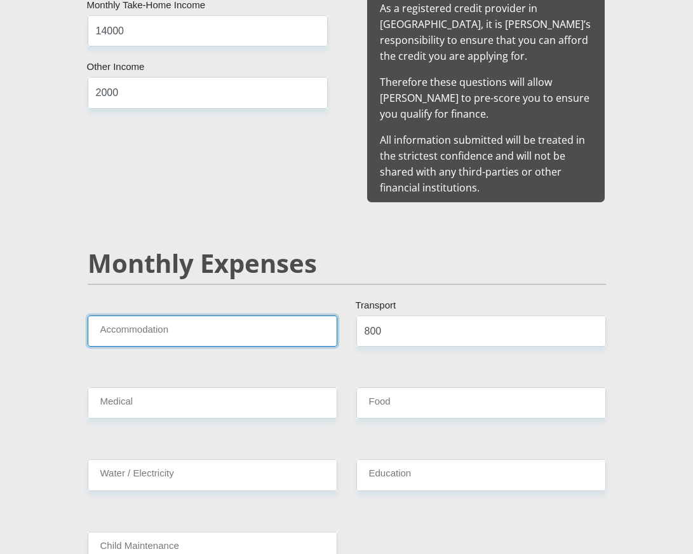
click at [261, 321] on input "Accommodation" at bounding box center [213, 330] width 250 height 31
type input "1200"
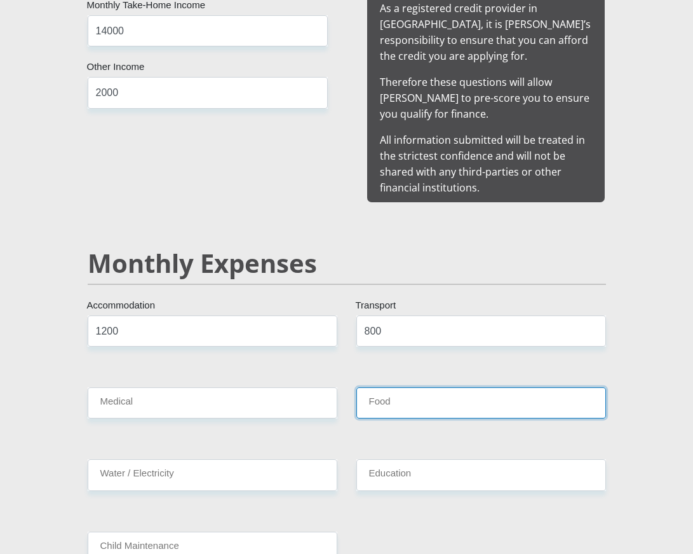
click at [387, 397] on input "Food" at bounding box center [482, 402] width 250 height 31
type input "3000"
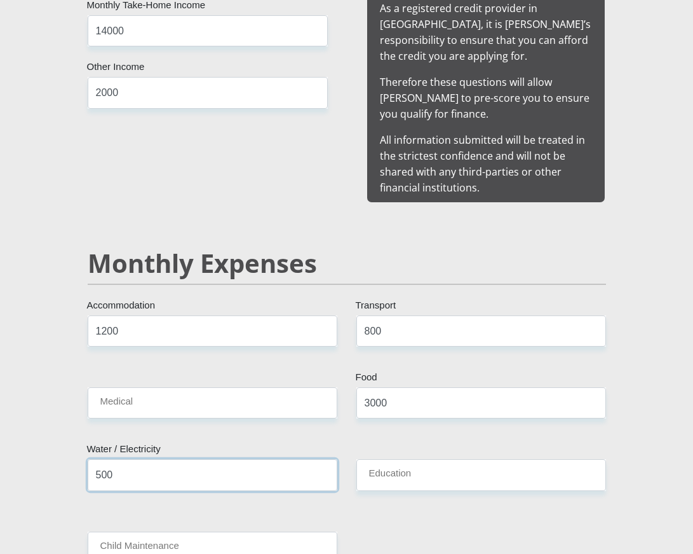
type input "500"
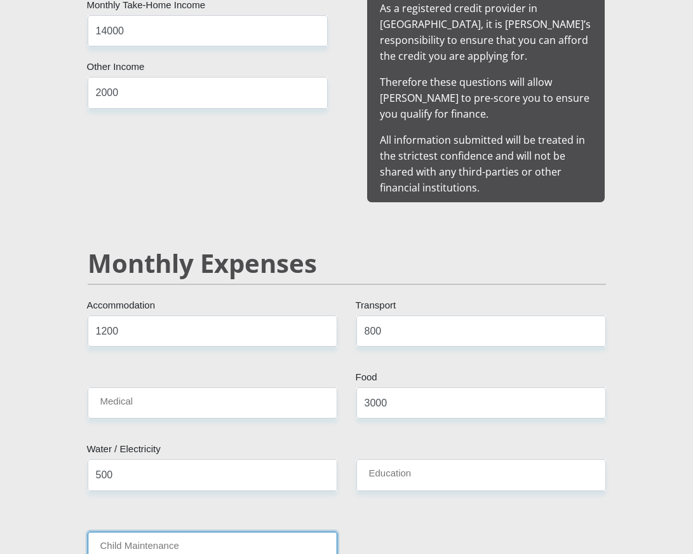
scroll to position [1400, 0]
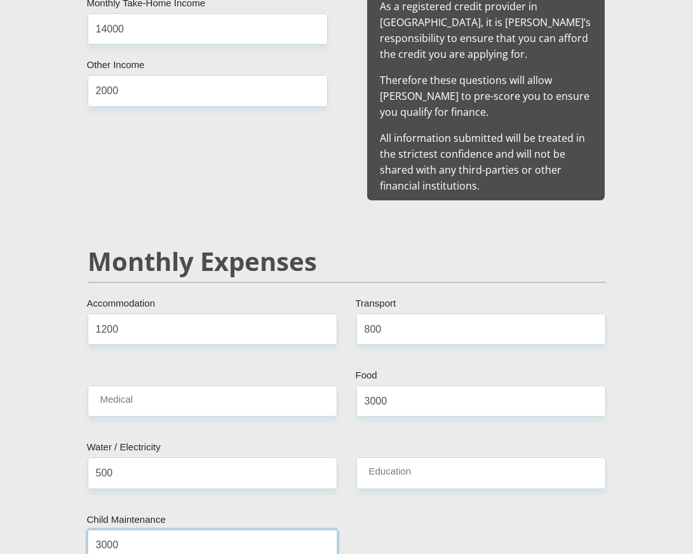
type input "3000"
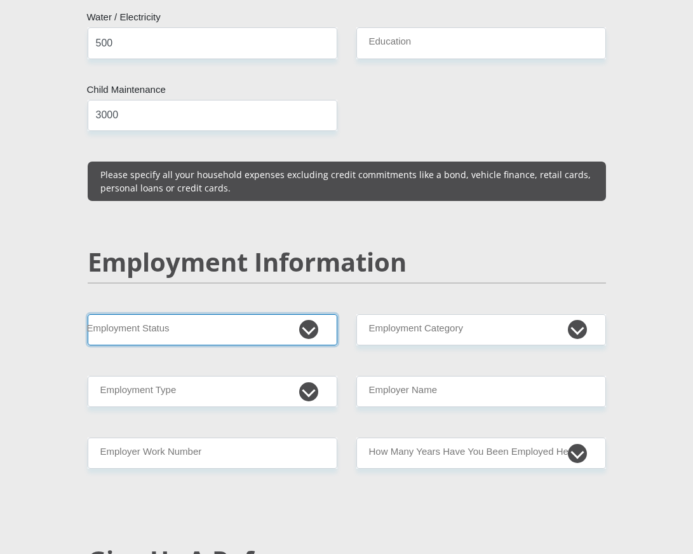
scroll to position [1939, 0]
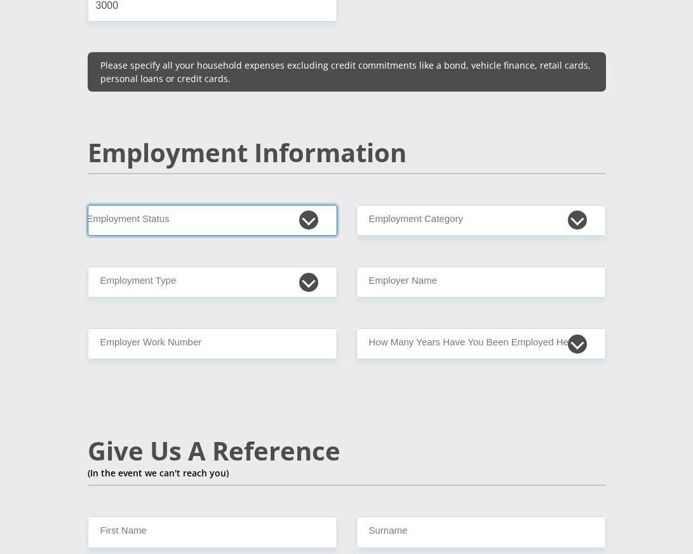
click at [311, 211] on select "Permanent/Full-time Part-time/Casual Contract Worker Self-Employed Housewife Re…" at bounding box center [213, 220] width 250 height 31
select select "1"
click at [88, 205] on select "Permanent/Full-time Part-time/Casual Contract Worker Self-Employed Housewife Re…" at bounding box center [213, 220] width 250 height 31
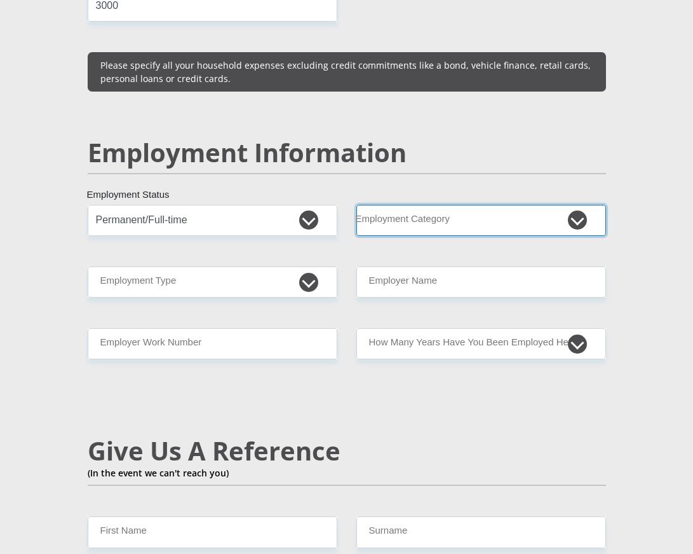
click at [575, 213] on select "AGRICULTURE ALCOHOL & TOBACCO CONSTRUCTION MATERIALS METALLURGY EQUIPMENT FOR R…" at bounding box center [482, 220] width 250 height 31
select select "57"
click at [357, 205] on select "AGRICULTURE ALCOHOL & TOBACCO CONSTRUCTION MATERIALS METALLURGY EQUIPMENT FOR R…" at bounding box center [482, 220] width 250 height 31
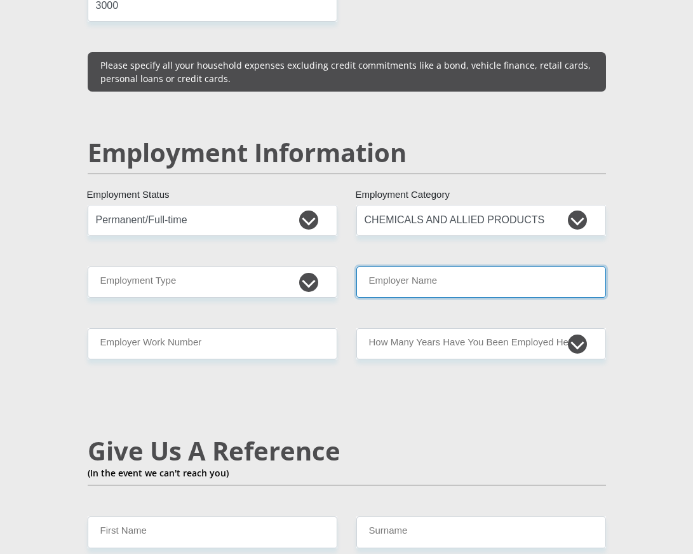
click at [399, 275] on input "Employer Name" at bounding box center [482, 281] width 250 height 31
type input "AirProductsSAPtyLtdKemptonPark"
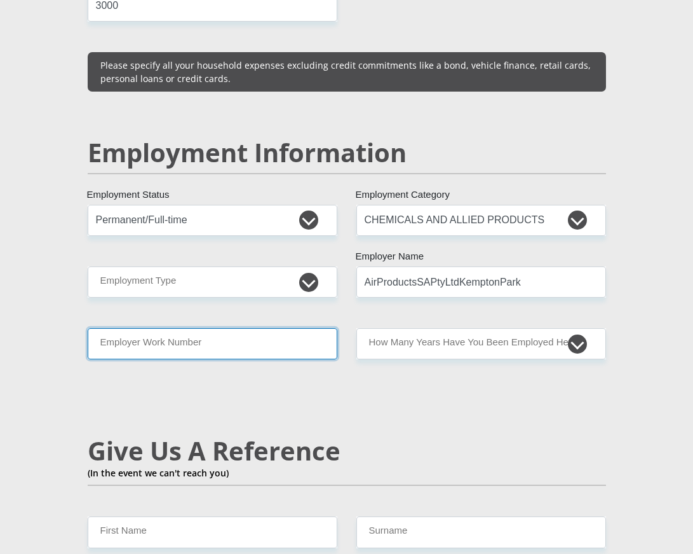
type input "0842031751"
type input "Prince Ntsako"
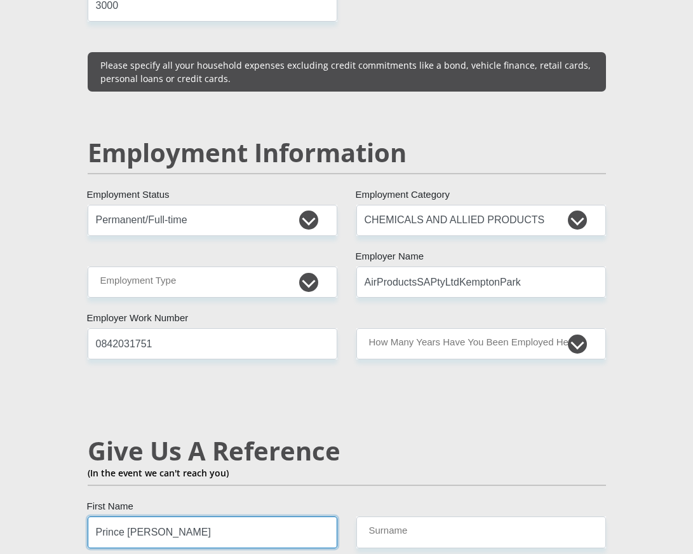
type input "Maluleke"
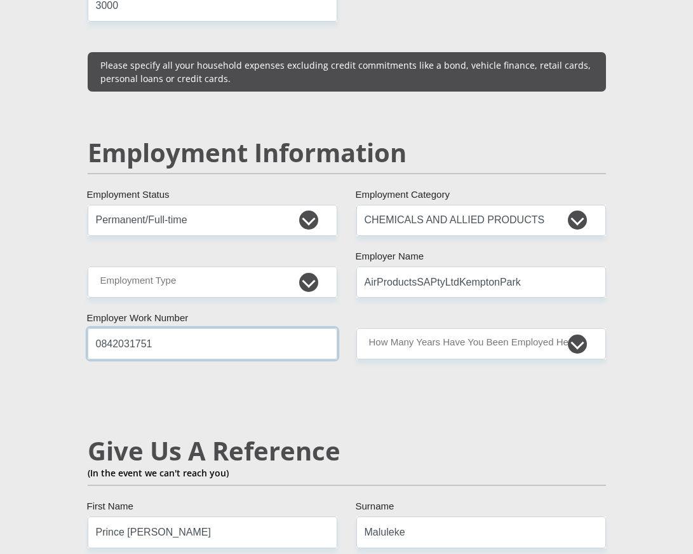
click at [161, 339] on input "0842031751" at bounding box center [213, 343] width 250 height 31
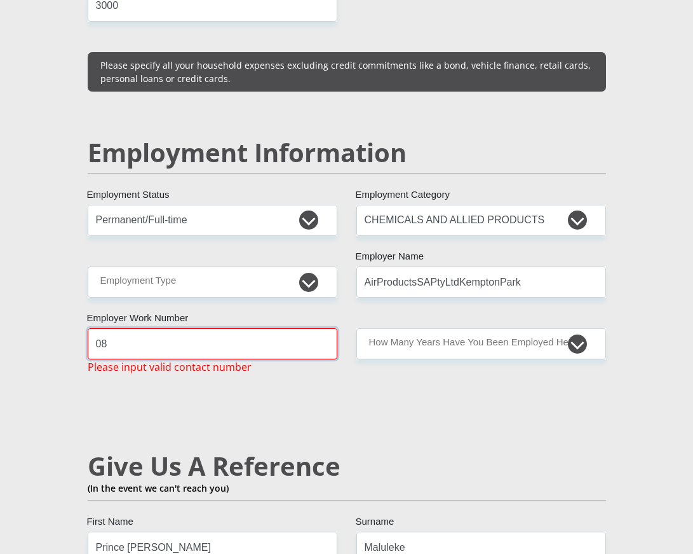
type input "0"
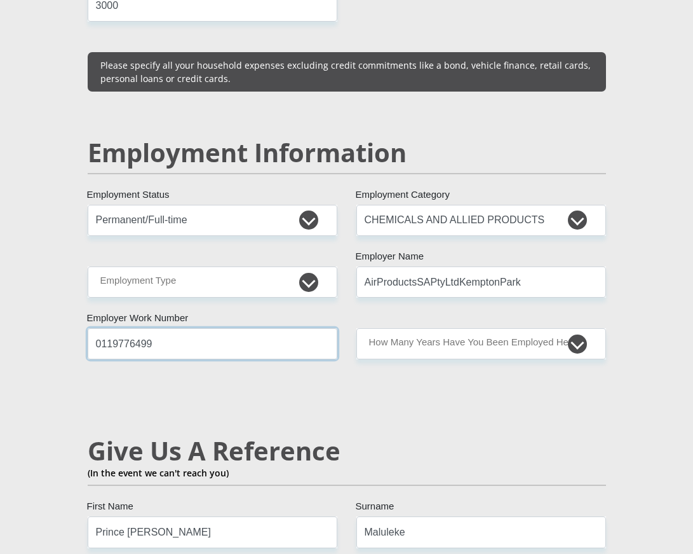
type input "0119776499"
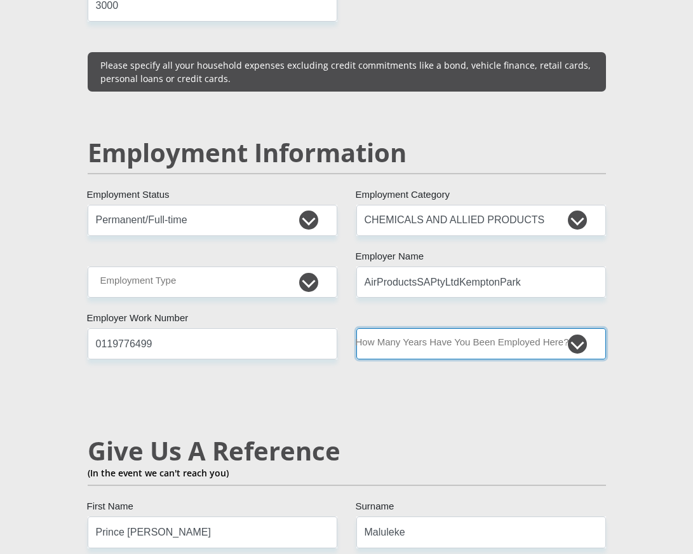
click at [579, 336] on select "less than 1 year 1-3 years 3-5 years 5+ years" at bounding box center [482, 343] width 250 height 31
select select "60"
click at [357, 328] on select "less than 1 year 1-3 years 3-5 years 5+ years" at bounding box center [482, 343] width 250 height 31
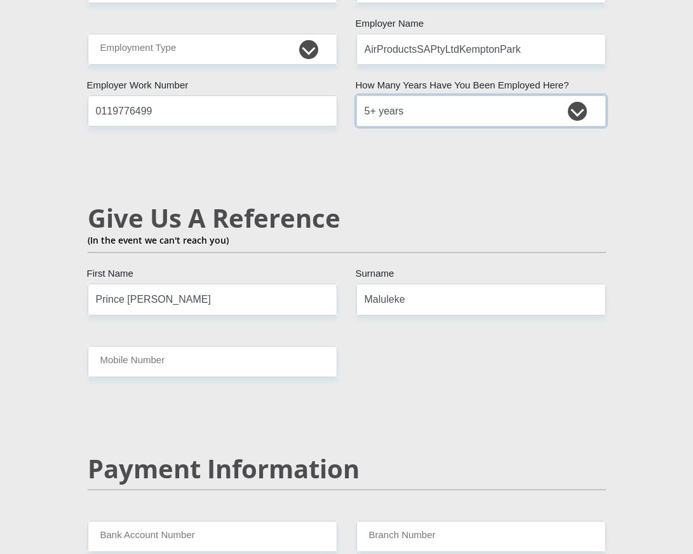
scroll to position [2194, 0]
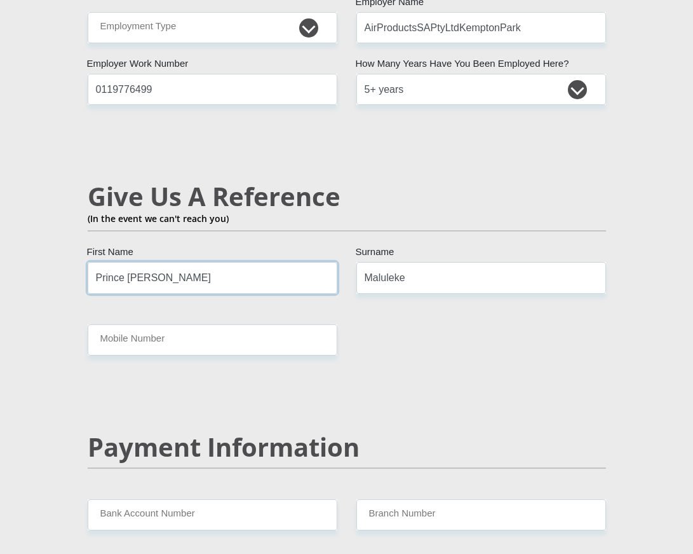
click at [168, 271] on input "Prince Ntsako" at bounding box center [213, 277] width 250 height 31
type input "P"
type input "lynnette"
type input "h"
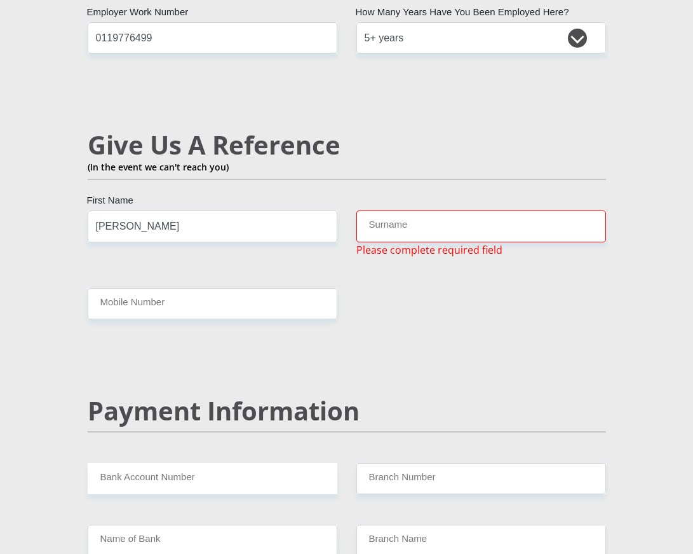
scroll to position [2244, 0]
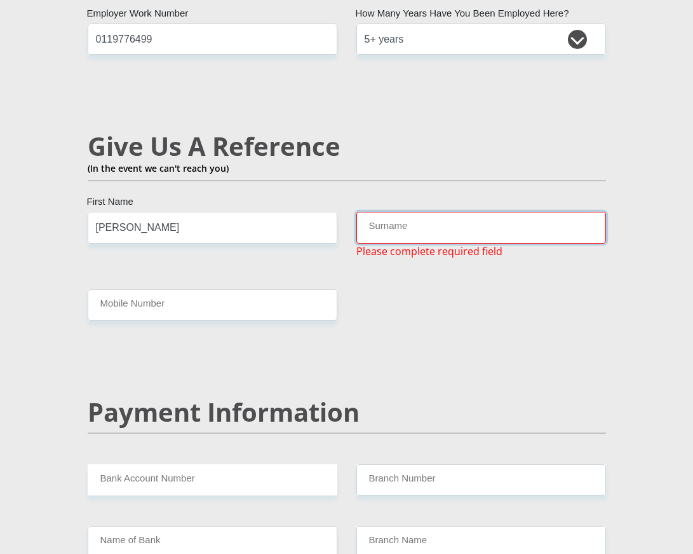
click at [400, 224] on input "Surname" at bounding box center [482, 227] width 250 height 31
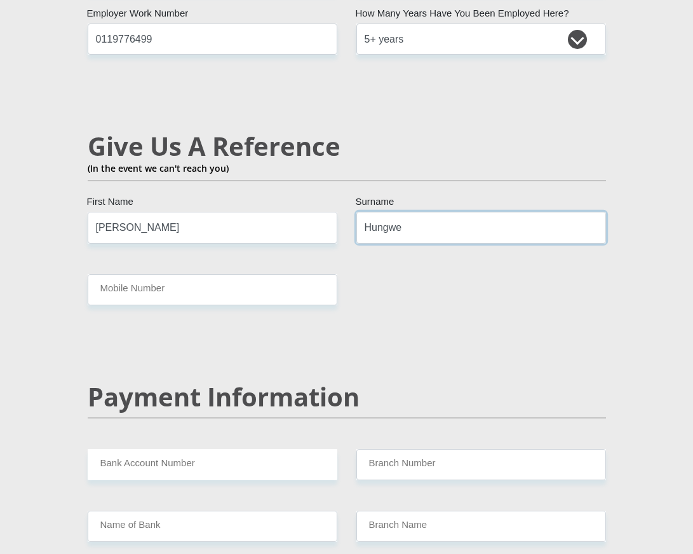
type input "Hungwe"
paste input "0663015211"
click at [100, 284] on input "00663015211" at bounding box center [213, 289] width 250 height 31
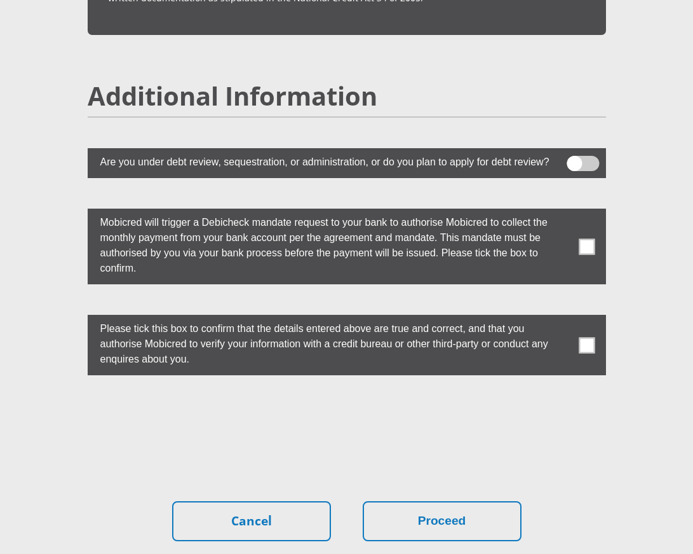
scroll to position [3579, 0]
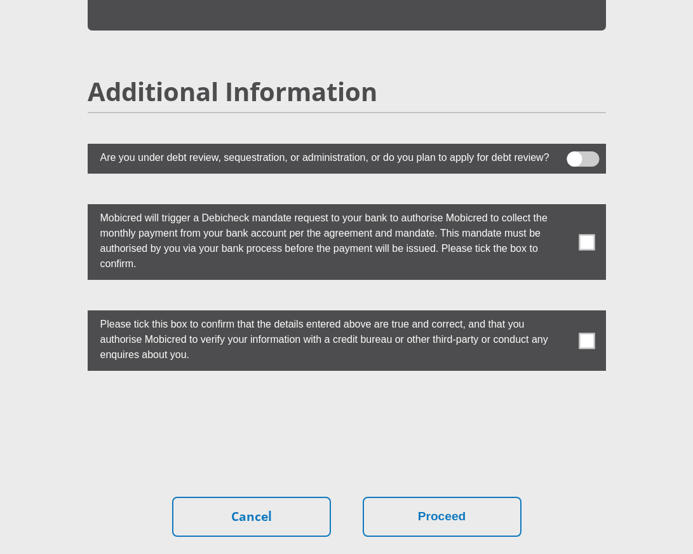
type input "0663015211"
click at [589, 234] on span at bounding box center [587, 242] width 16 height 16
click at [568, 207] on input "checkbox" at bounding box center [568, 207] width 0 height 0
click at [583, 336] on span at bounding box center [587, 340] width 16 height 16
click at [568, 313] on input "checkbox" at bounding box center [568, 313] width 0 height 0
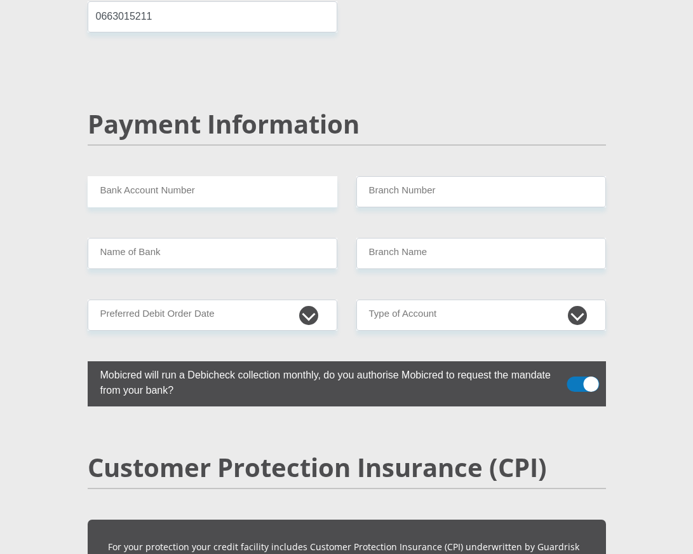
scroll to position [2498, 0]
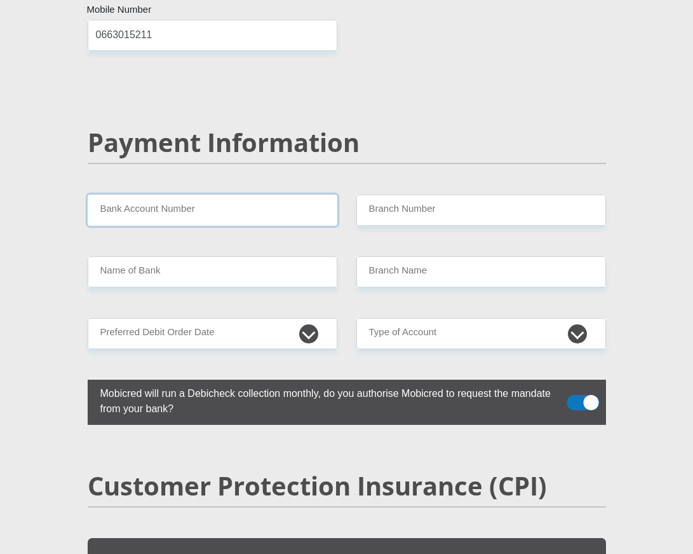
click at [119, 200] on input "Bank Account Number" at bounding box center [213, 210] width 250 height 31
paste input "10 20 031 204 7"
type input "10 20 031 204 7"
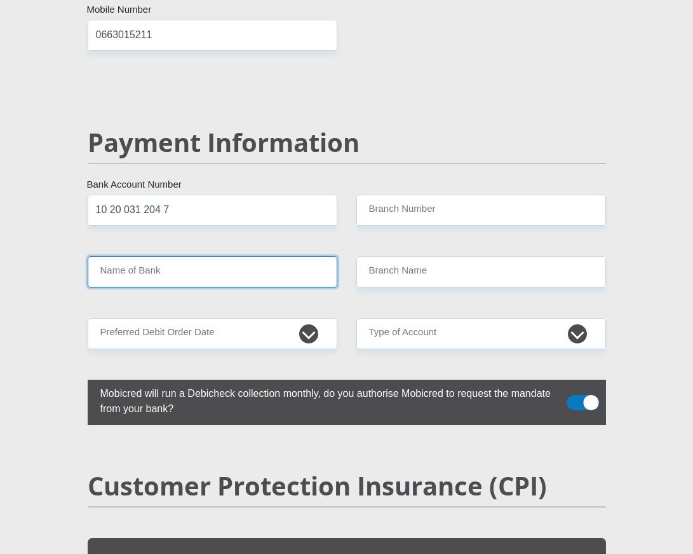
click at [145, 270] on input "Name of Bank" at bounding box center [213, 271] width 250 height 31
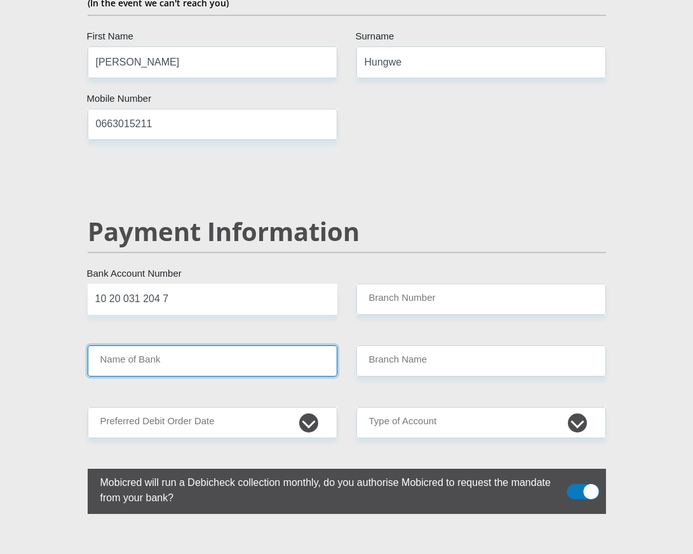
scroll to position [2410, 0]
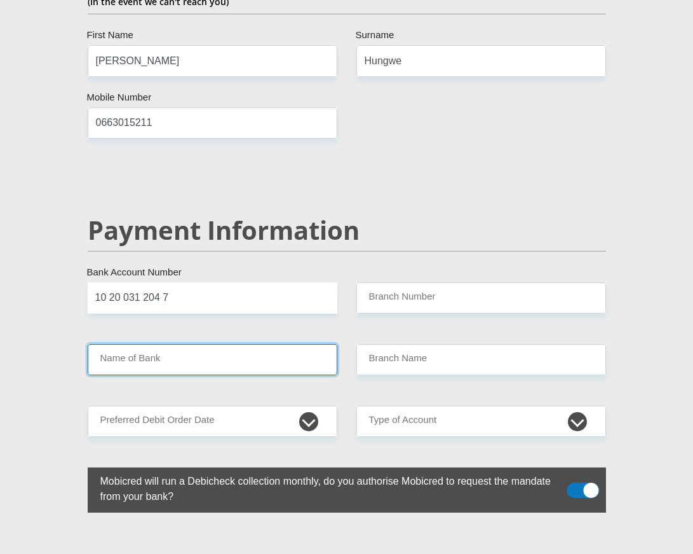
click at [149, 344] on input "Name of Bank" at bounding box center [213, 359] width 250 height 31
click at [163, 346] on input "Name of Bank" at bounding box center [213, 359] width 250 height 31
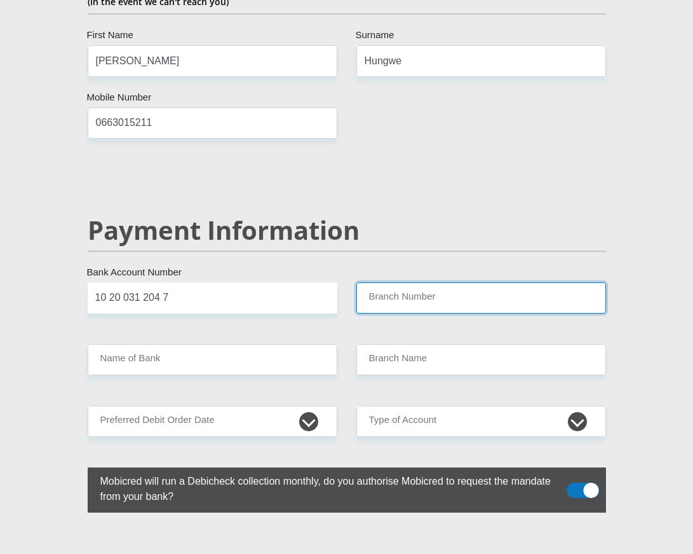
click at [389, 292] on input "Branch Number" at bounding box center [482, 297] width 250 height 31
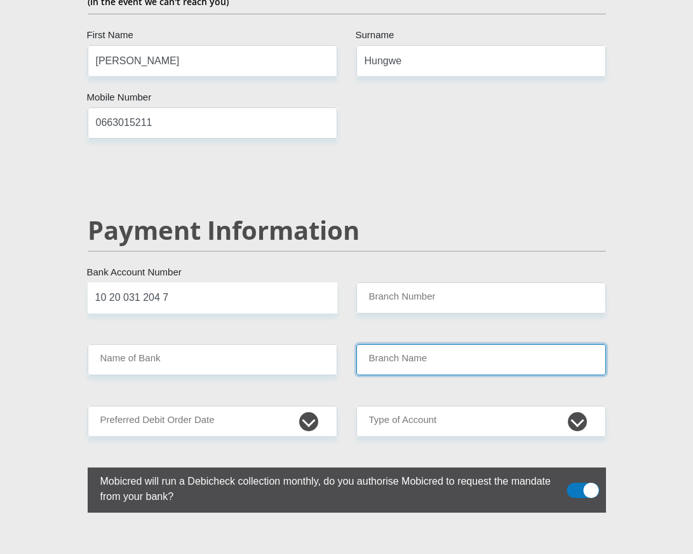
click at [411, 357] on input "Branch Name" at bounding box center [482, 359] width 250 height 31
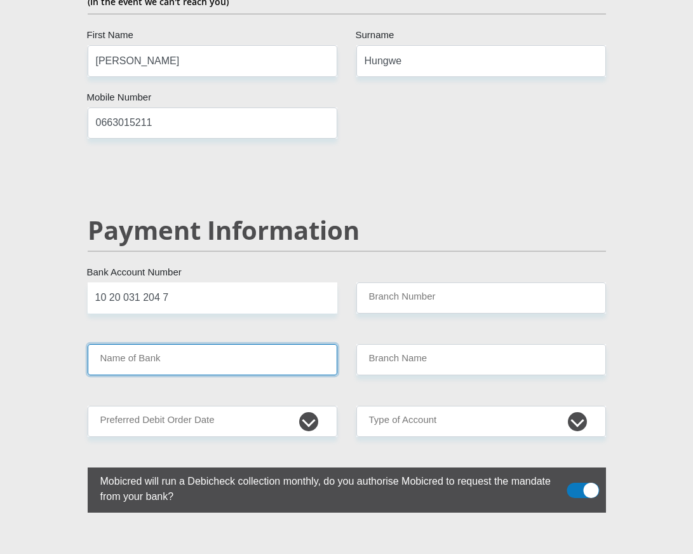
click at [199, 351] on input "Name of Bank" at bounding box center [213, 359] width 250 height 31
click at [229, 346] on input "Name of Bank" at bounding box center [213, 359] width 250 height 31
drag, startPoint x: 228, startPoint y: 346, endPoint x: 199, endPoint y: 357, distance: 31.4
click at [199, 357] on input "Name of Bank" at bounding box center [213, 359] width 250 height 31
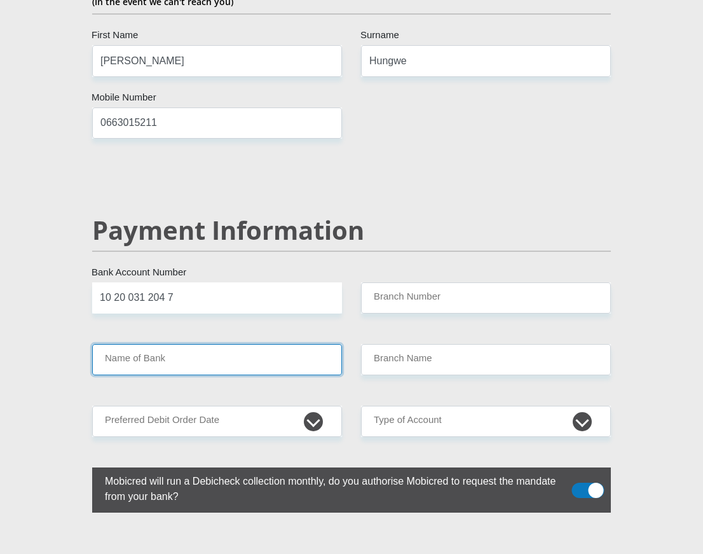
click at [177, 353] on input "Name of Bank" at bounding box center [217, 359] width 250 height 31
click at [163, 358] on input "Name of Bank" at bounding box center [217, 359] width 250 height 31
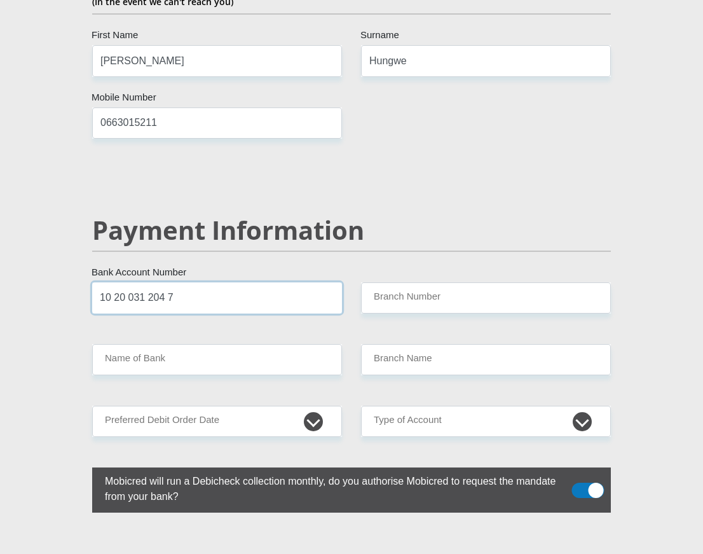
click at [165, 292] on input "10 20 031 204 7" at bounding box center [217, 297] width 250 height 31
click at [186, 288] on input "10 20 031 204 7" at bounding box center [217, 297] width 250 height 31
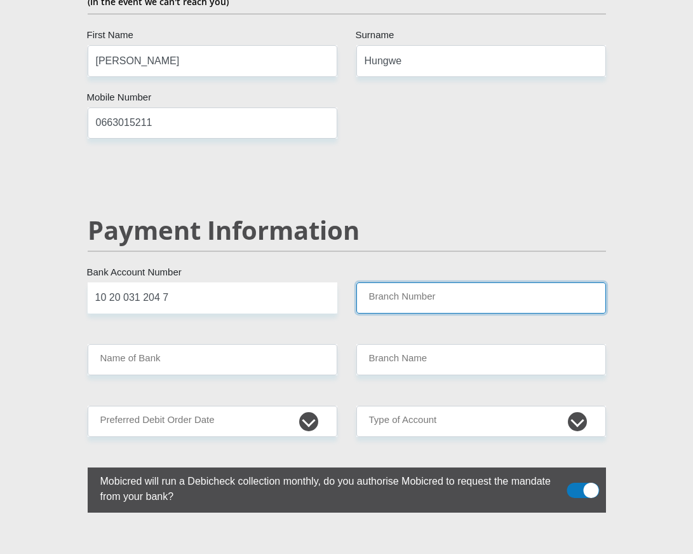
click at [420, 288] on input "Branch Number" at bounding box center [482, 297] width 250 height 31
type input "051001"
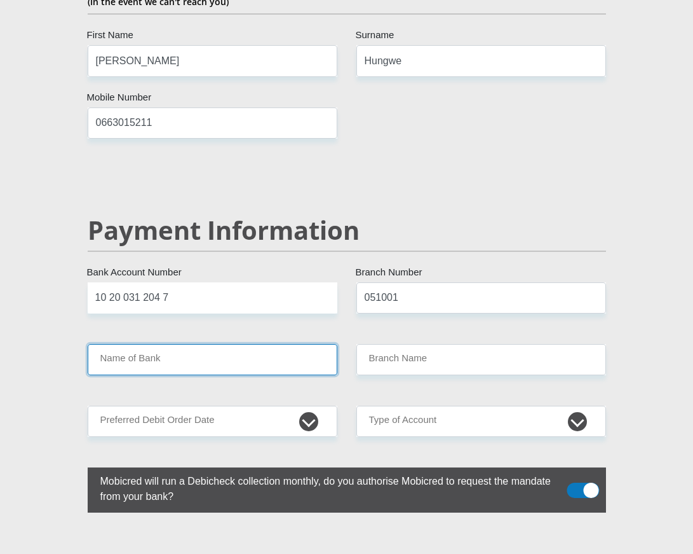
type input "STANDARD BANK"
type input "STANDARD BANK SOUTH AFRICA"
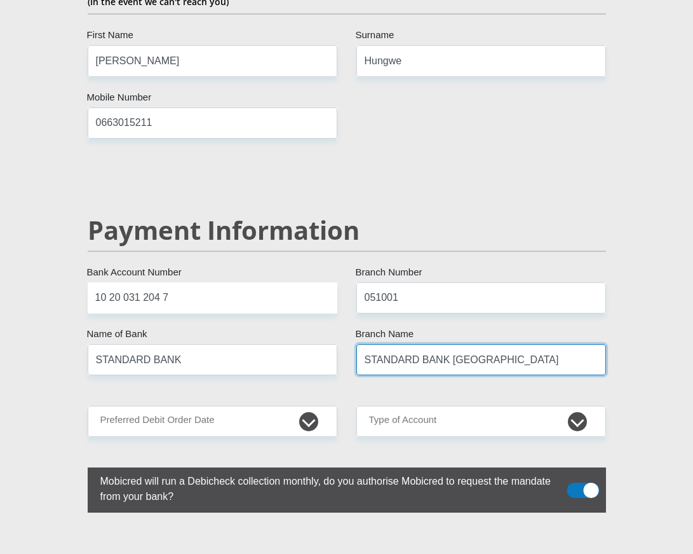
click at [561, 355] on input "STANDARD BANK SOUTH AFRICA" at bounding box center [482, 359] width 250 height 31
click at [525, 352] on input "STANDARD BANK SOUTH AFRICA" at bounding box center [482, 359] width 250 height 31
click at [521, 352] on input "STANDARD BANK SOUTH AFRICA" at bounding box center [482, 359] width 250 height 31
click at [513, 353] on input "STANDARD BANK SOUTH AFRICA" at bounding box center [482, 359] width 250 height 31
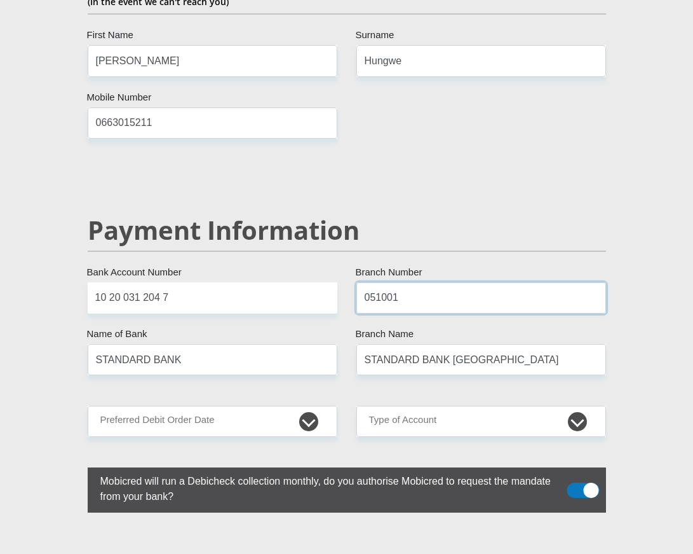
click at [413, 285] on input "051001" at bounding box center [482, 297] width 250 height 31
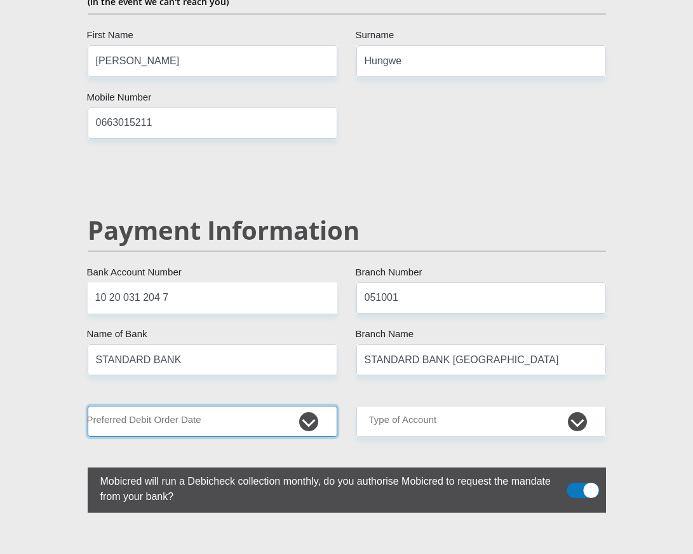
click at [307, 412] on select "1st 2nd 3rd 4th 5th 7th 18th 19th 20th 21st 22nd 23rd 24th 25th 26th 27th 28th …" at bounding box center [213, 421] width 250 height 31
select select "30"
click at [88, 406] on select "1st 2nd 3rd 4th 5th 7th 18th 19th 20th 21st 22nd 23rd 24th 25th 26th 27th 28th …" at bounding box center [213, 421] width 250 height 31
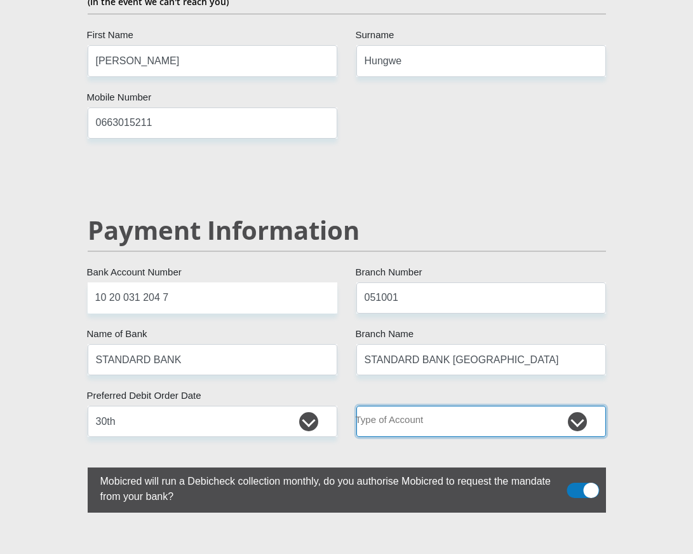
click at [577, 416] on select "Cheque Savings" at bounding box center [482, 421] width 250 height 31
select select "CUR"
click at [357, 406] on select "Cheque Savings" at bounding box center [482, 421] width 250 height 31
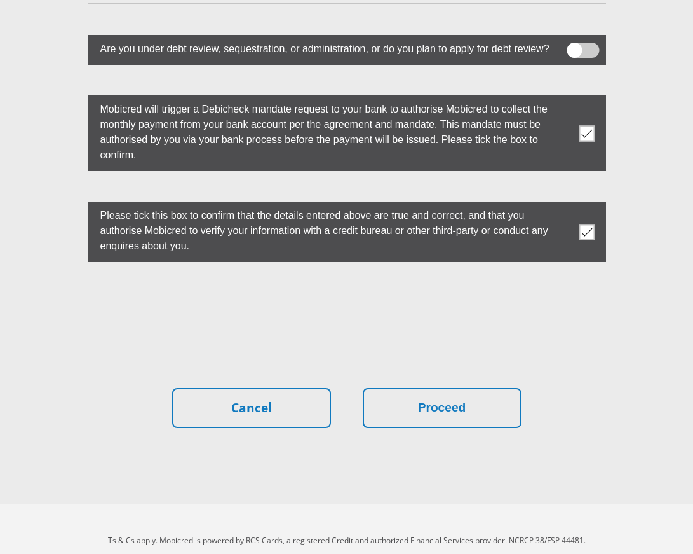
scroll to position [3703, 0]
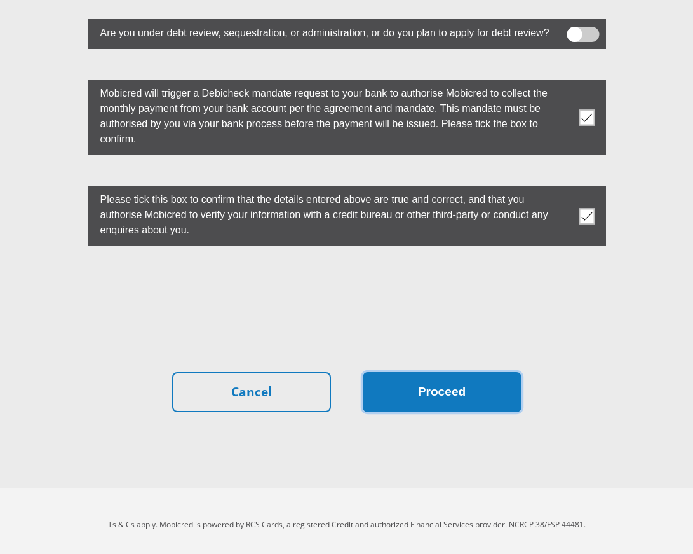
click at [423, 390] on button "Proceed" at bounding box center [442, 392] width 159 height 40
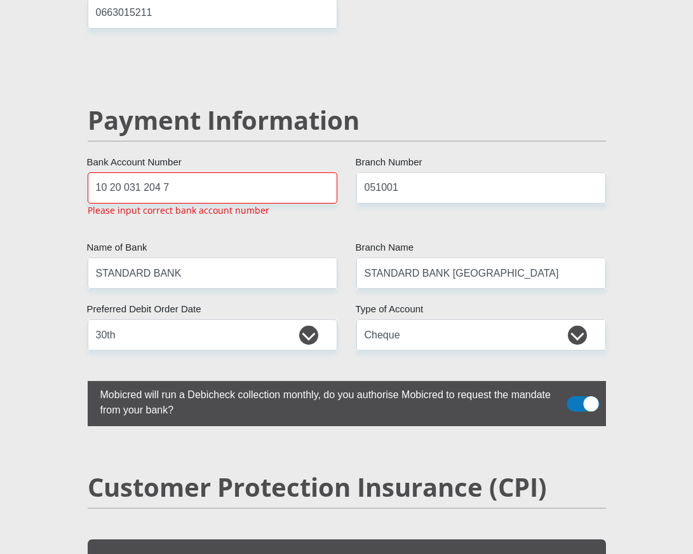
scroll to position [2572, 0]
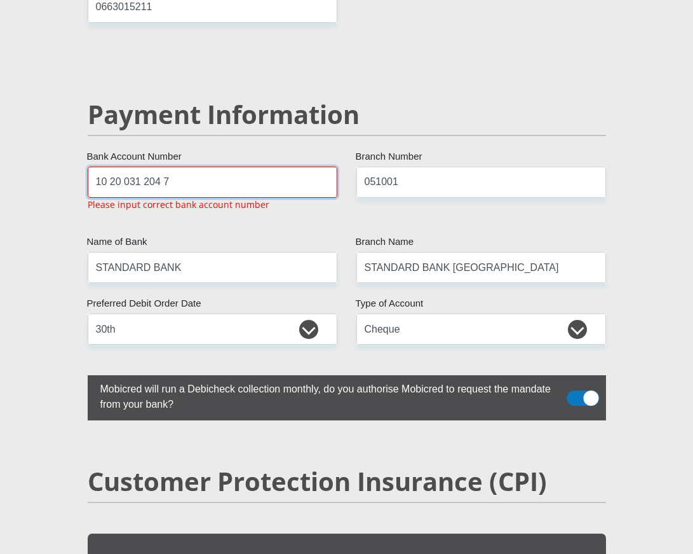
click at [175, 173] on input "10 20 031 204 7" at bounding box center [213, 182] width 250 height 31
type input "1"
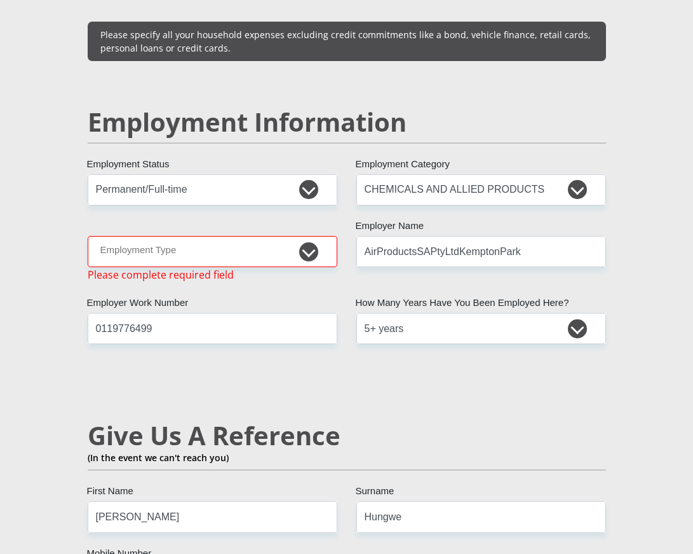
scroll to position [2000, 0]
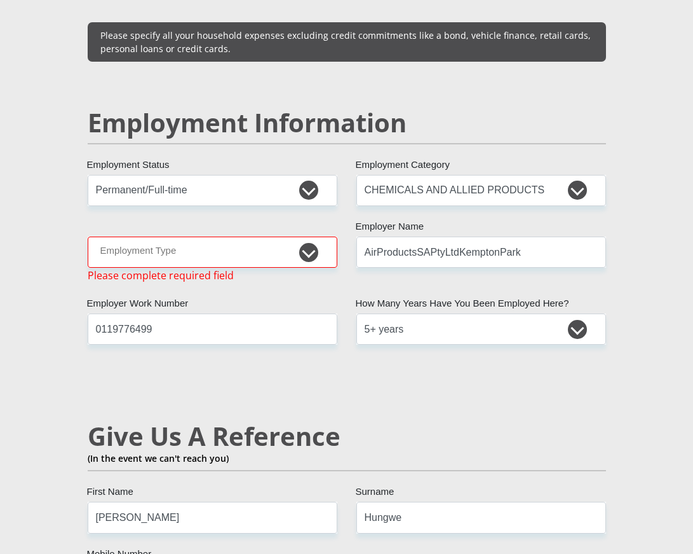
type input "10200312047"
click at [311, 247] on select "College/Lecturer Craft Seller Creative Driver Executive Farmer Forces - Non Com…" at bounding box center [213, 251] width 250 height 31
select select "Unknown/Other"
click at [88, 236] on select "College/Lecturer Craft Seller Creative Driver Executive Farmer Forces - Non Com…" at bounding box center [213, 251] width 250 height 31
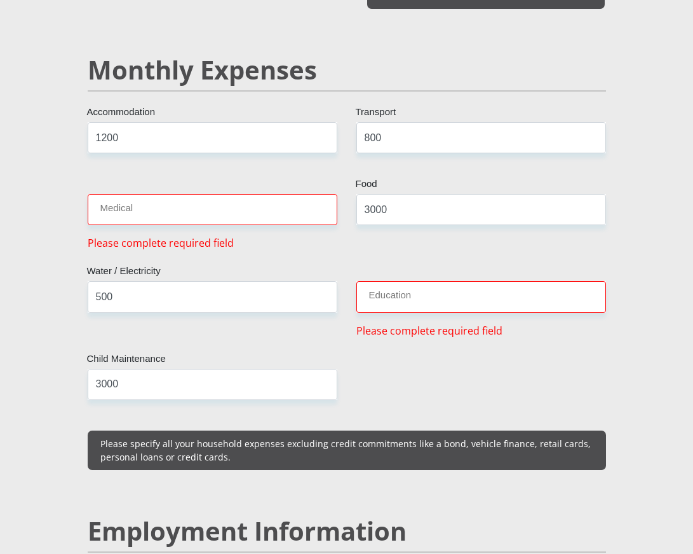
scroll to position [1618, 0]
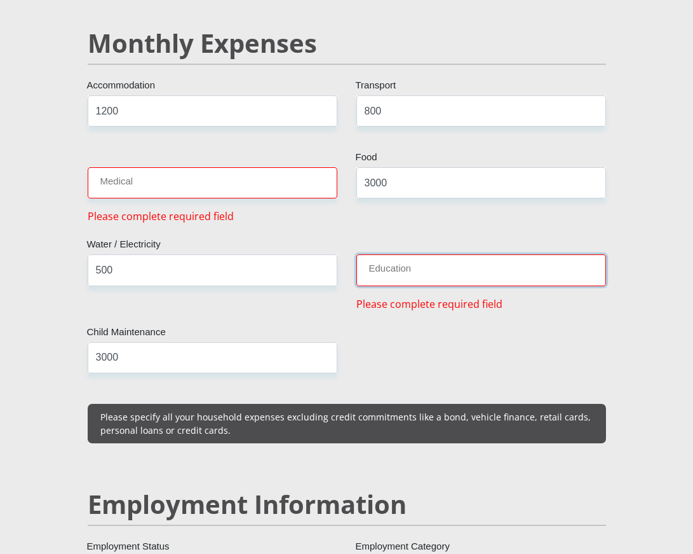
click at [386, 263] on input "Education" at bounding box center [482, 269] width 250 height 31
click at [107, 173] on input "Medical" at bounding box center [213, 182] width 250 height 31
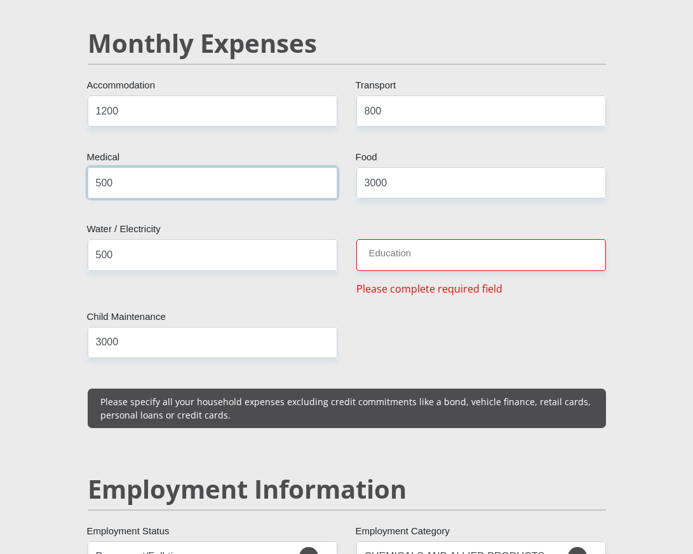
type input "500"
click at [378, 245] on input "Education" at bounding box center [482, 254] width 250 height 31
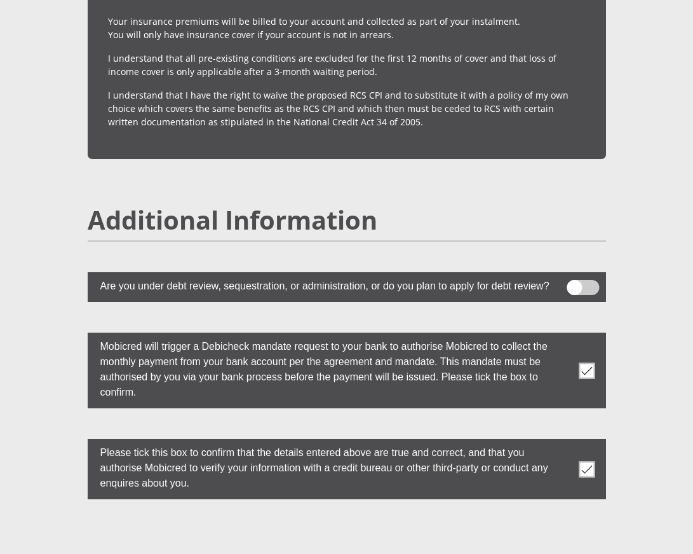
scroll to position [3703, 0]
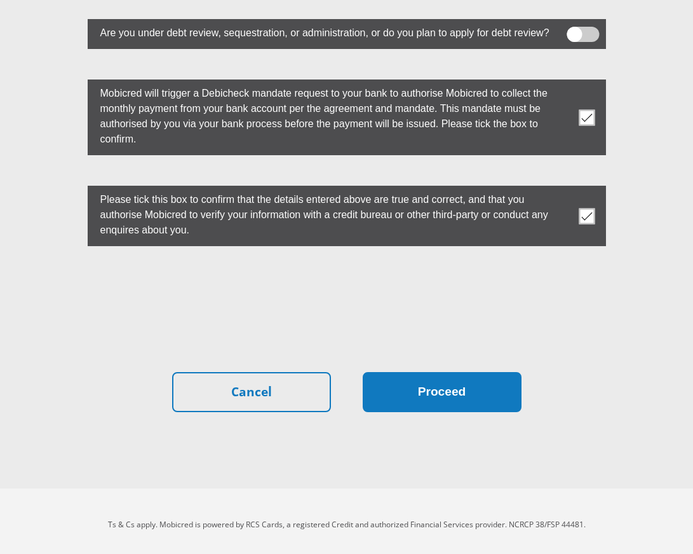
type input "500"
click at [423, 385] on button "Proceed" at bounding box center [442, 392] width 159 height 40
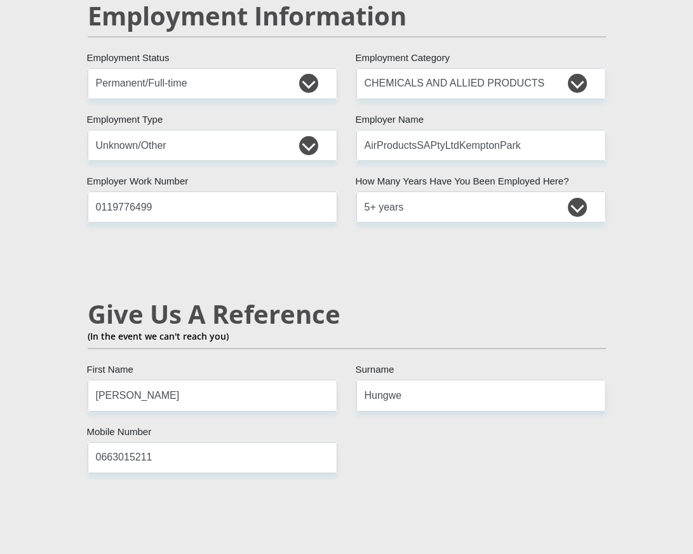
scroll to position [2114, 0]
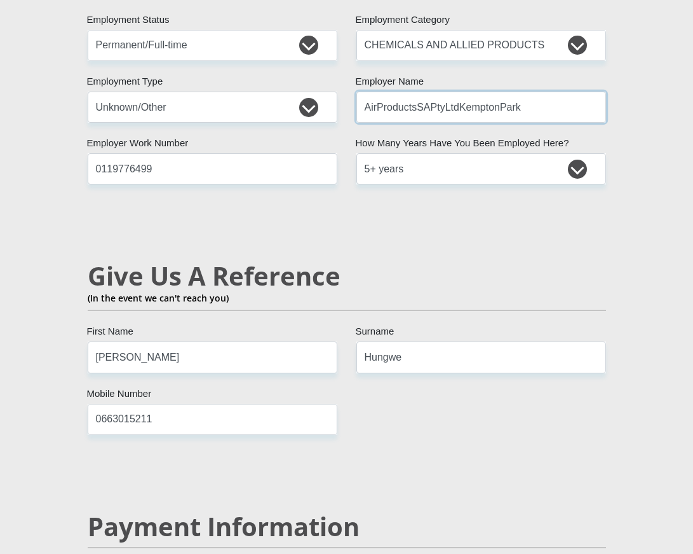
click at [448, 104] on input "AirProductsSAPtyLtdKemptonPark" at bounding box center [482, 107] width 250 height 31
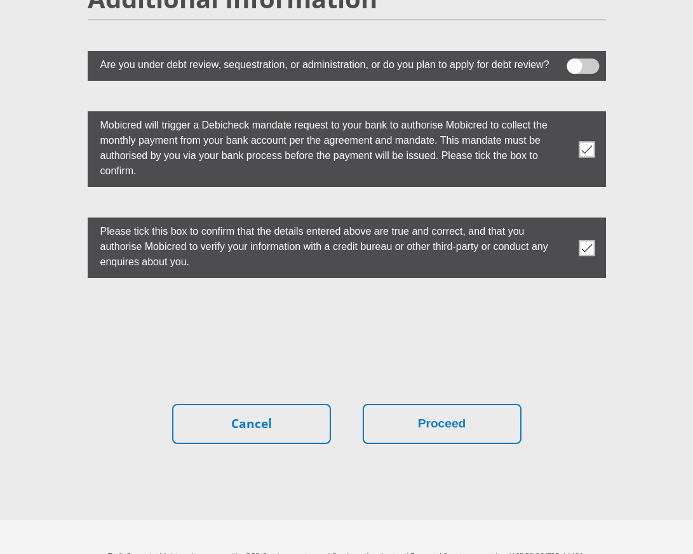
scroll to position [3703, 0]
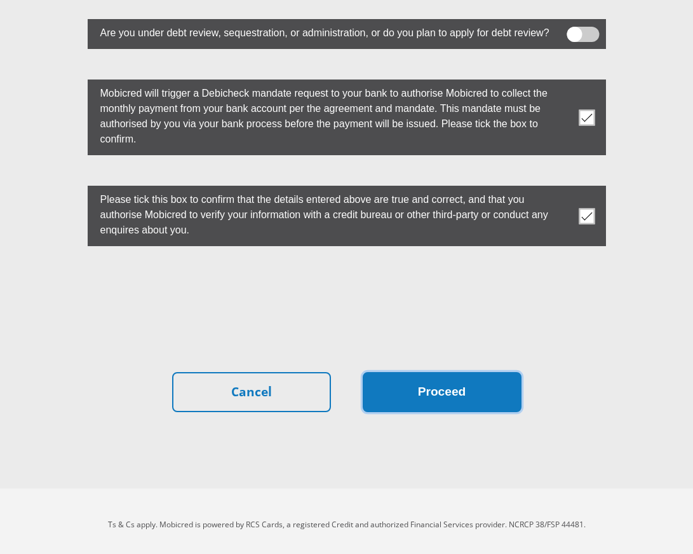
click at [460, 390] on button "Proceed" at bounding box center [442, 392] width 159 height 40
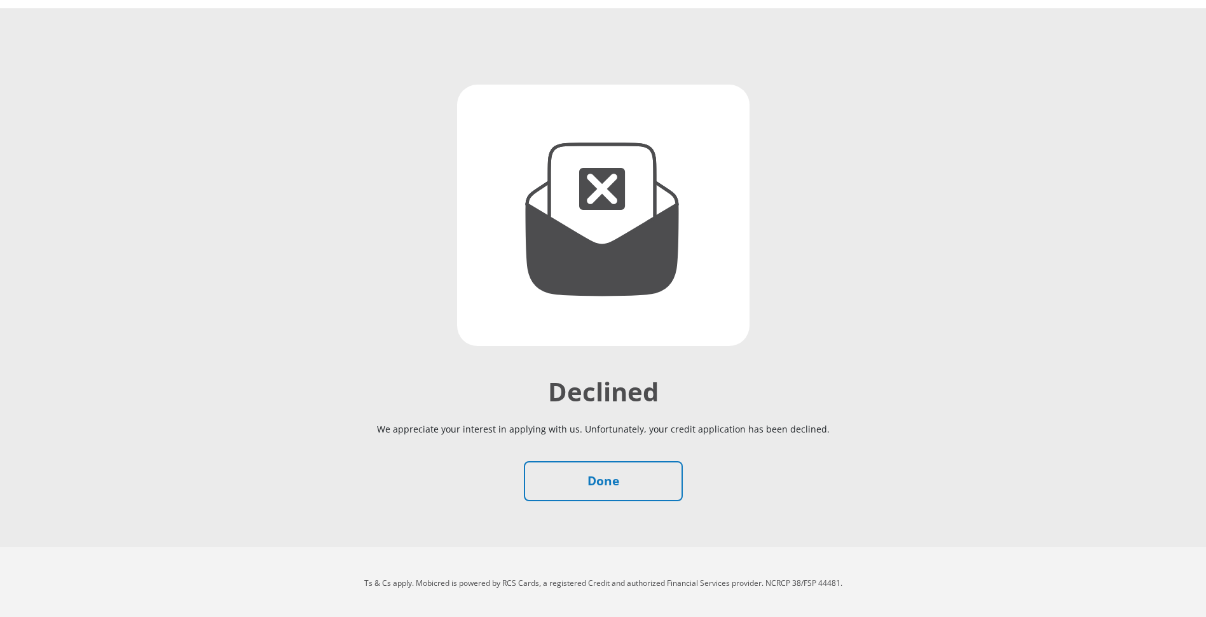
scroll to position [65, 0]
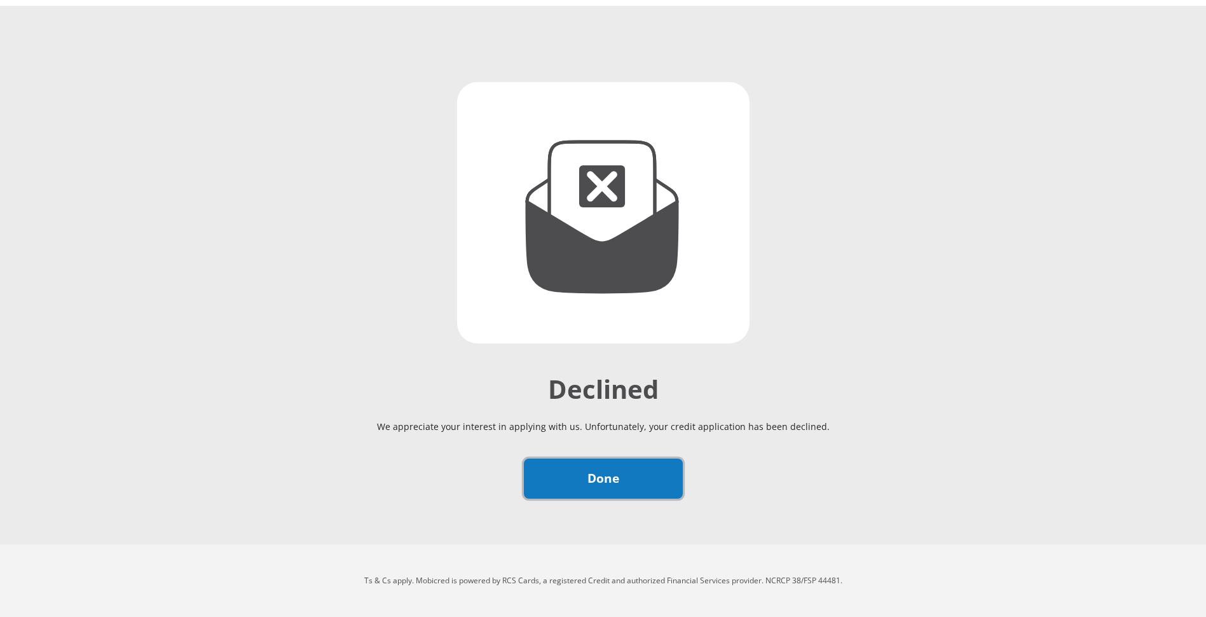
click at [610, 471] on link "Done" at bounding box center [603, 478] width 159 height 40
